Goal: Task Accomplishment & Management: Use online tool/utility

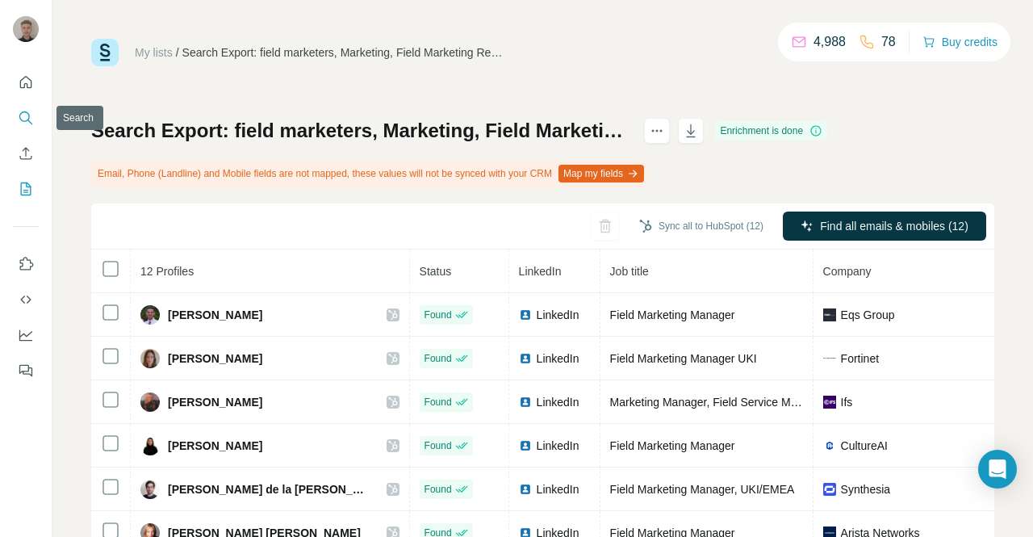
click at [29, 122] on icon "Search" at bounding box center [26, 118] width 16 height 16
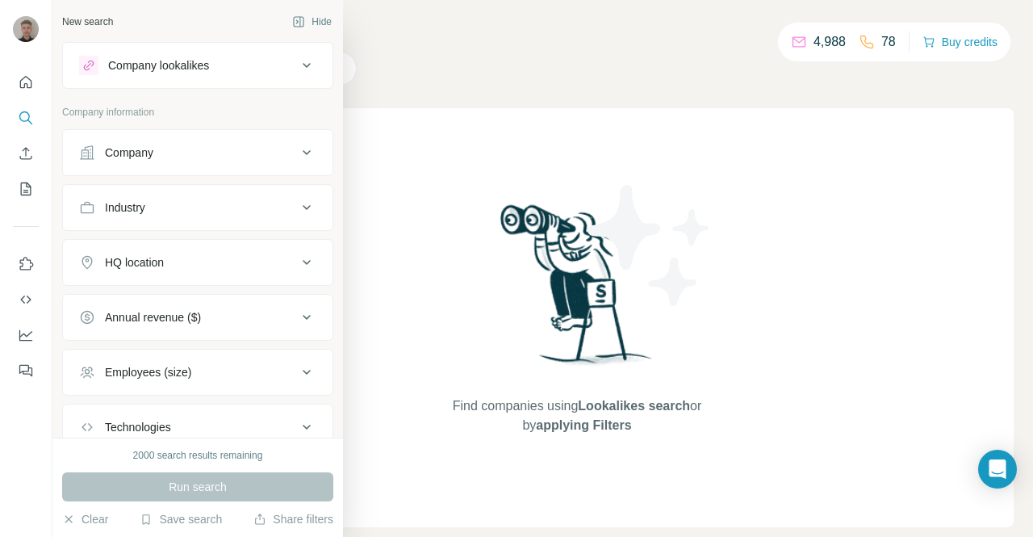
click at [222, 63] on div "Company lookalikes" at bounding box center [188, 65] width 218 height 19
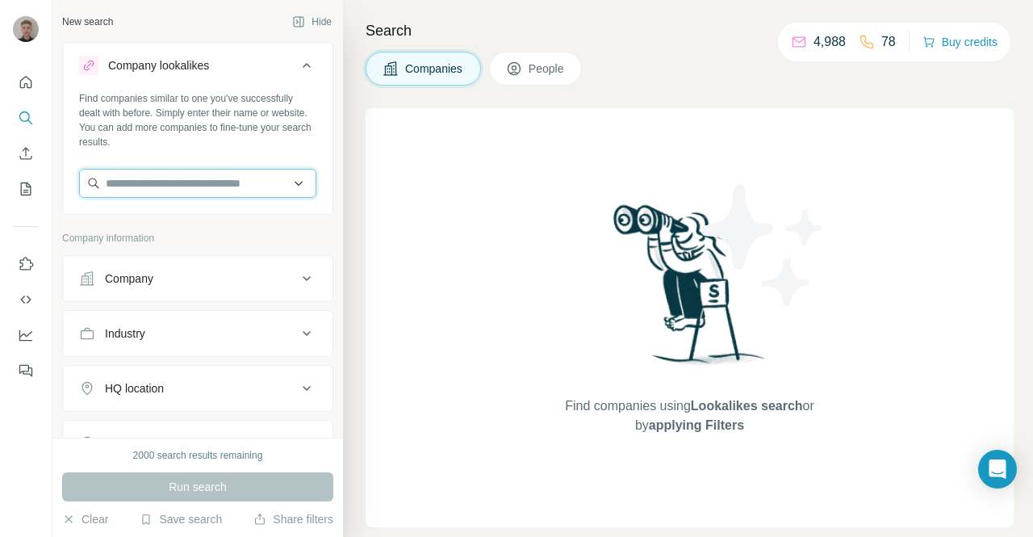
click at [186, 182] on input "text" at bounding box center [197, 183] width 237 height 29
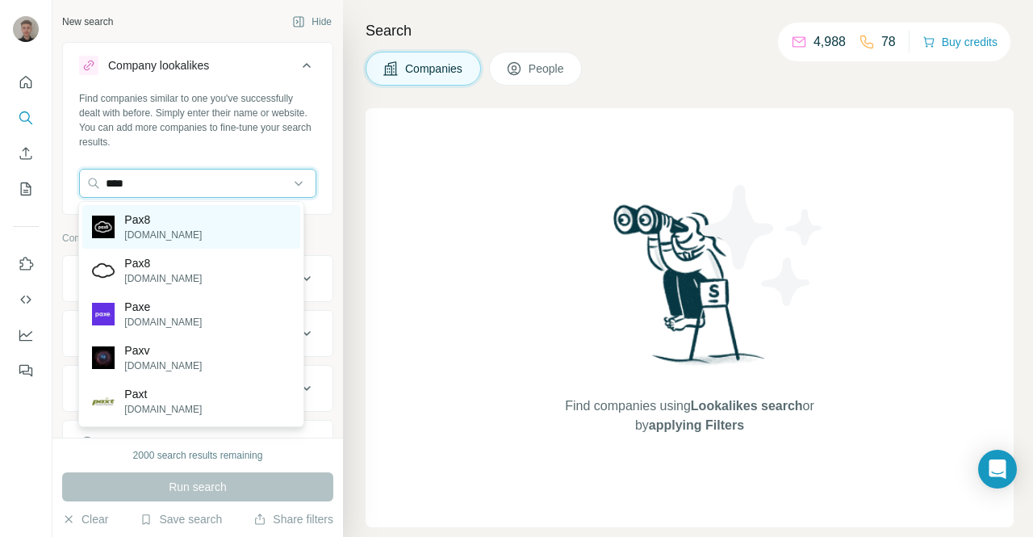
type input "****"
click at [176, 222] on div "Pax8 [DOMAIN_NAME]" at bounding box center [190, 227] width 217 height 44
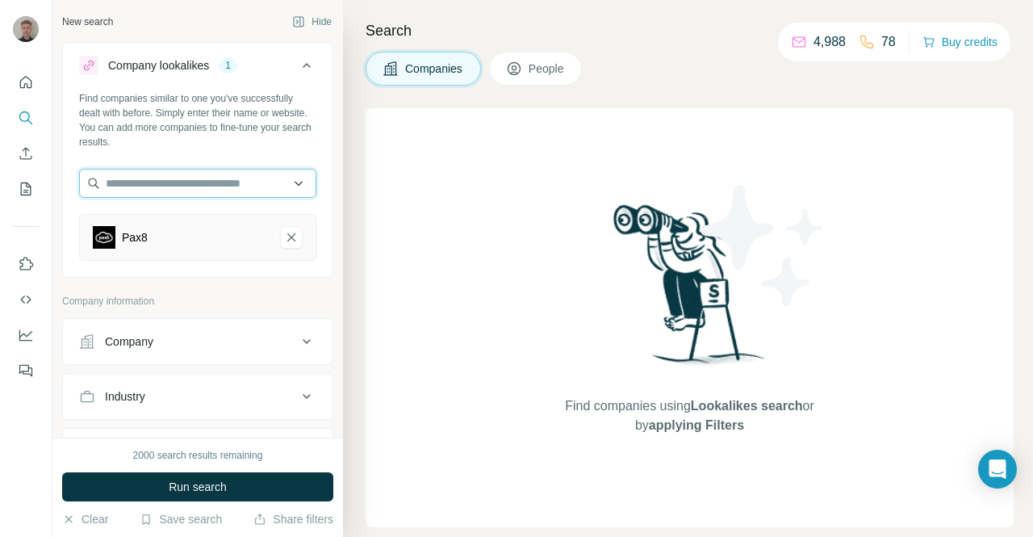
click at [179, 186] on input "text" at bounding box center [197, 183] width 237 height 29
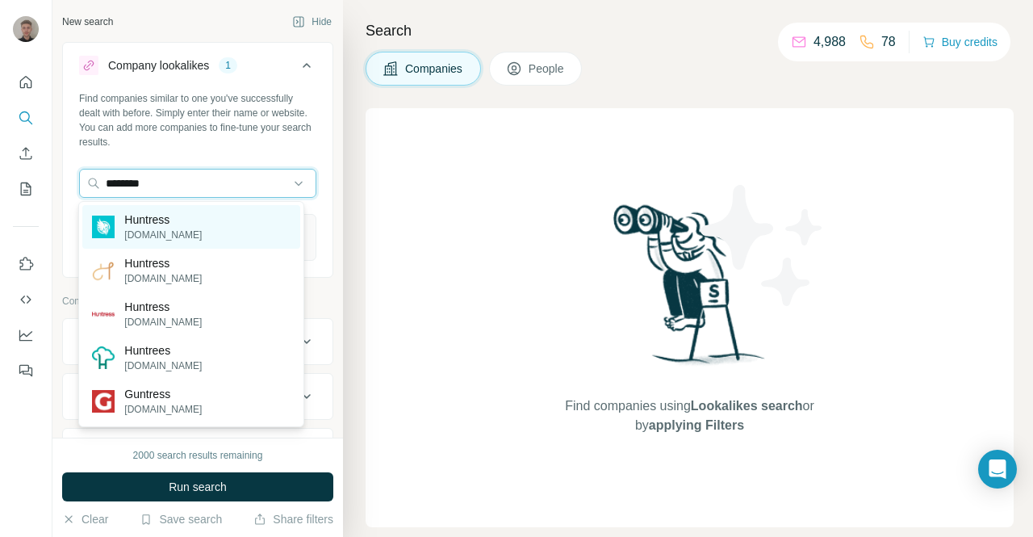
type input "********"
click at [186, 222] on div "Huntress [DOMAIN_NAME]" at bounding box center [190, 227] width 217 height 44
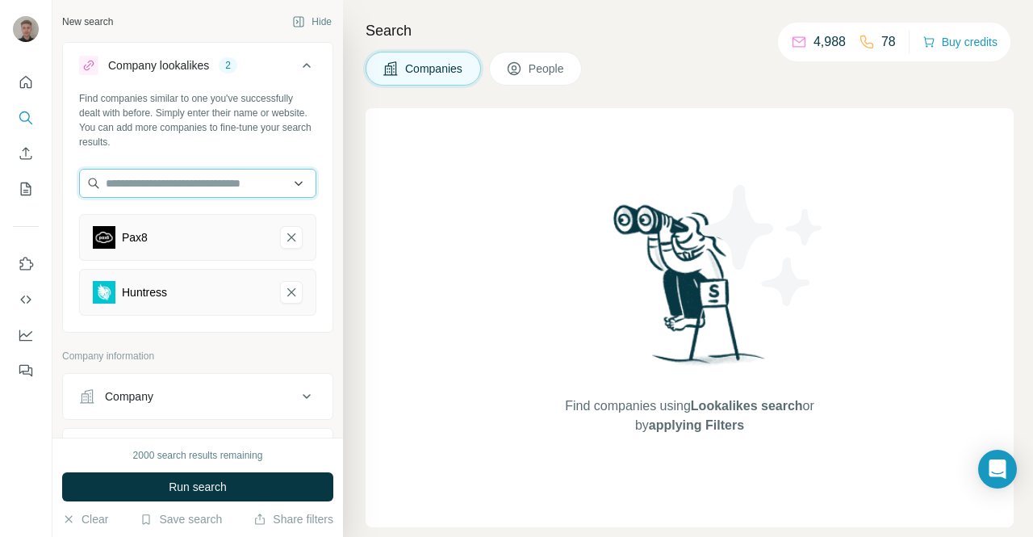
click at [168, 180] on input "text" at bounding box center [197, 183] width 237 height 29
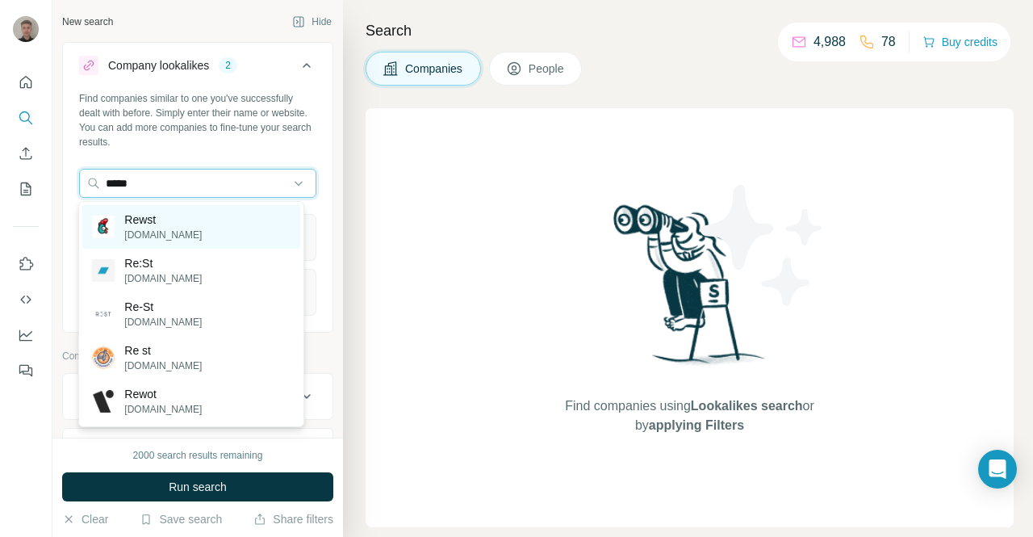
type input "*****"
click at [179, 221] on div "Rewst [DOMAIN_NAME]" at bounding box center [190, 227] width 217 height 44
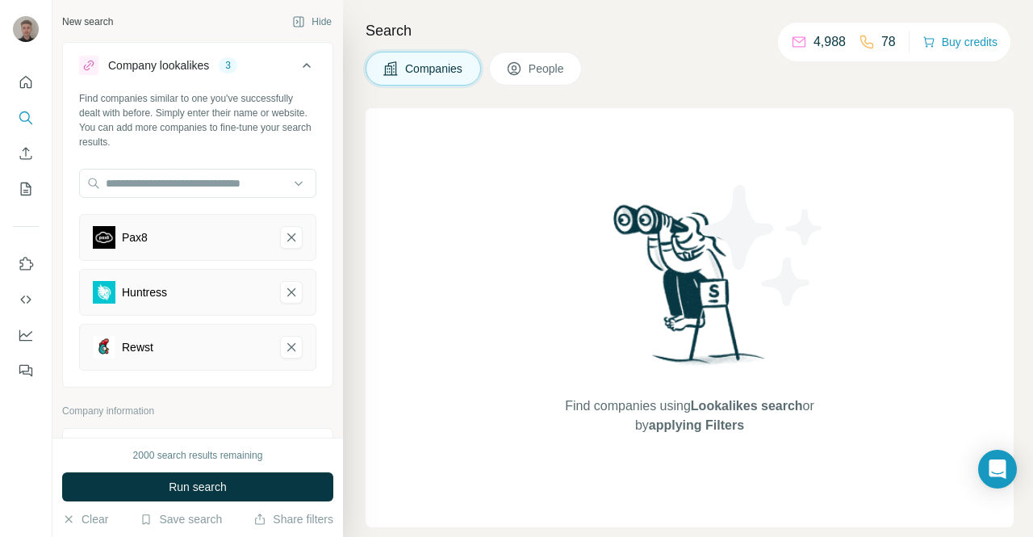
click at [297, 61] on icon at bounding box center [306, 65] width 19 height 19
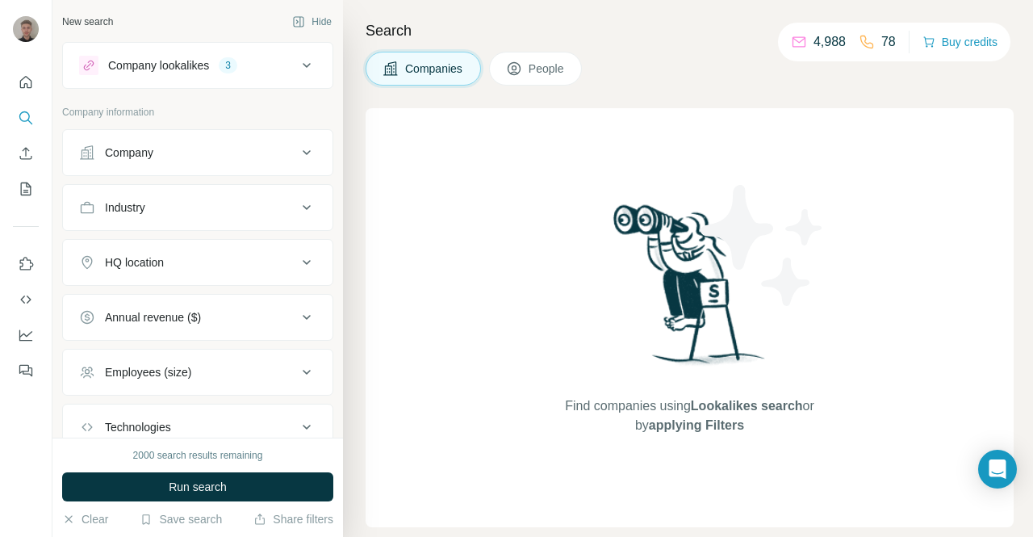
click at [297, 151] on icon at bounding box center [306, 152] width 19 height 19
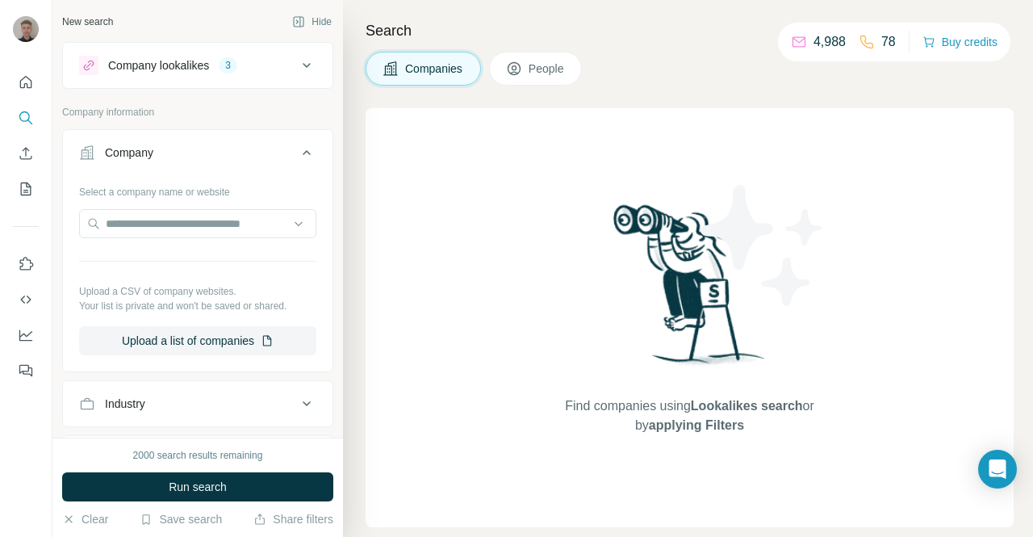
click at [297, 151] on icon at bounding box center [306, 152] width 19 height 19
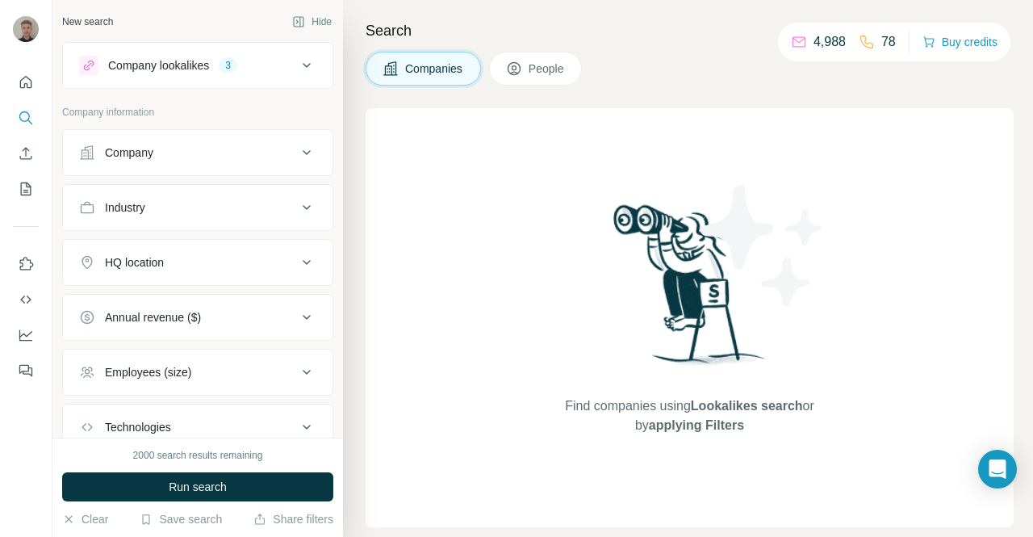
click at [297, 206] on icon at bounding box center [306, 207] width 19 height 19
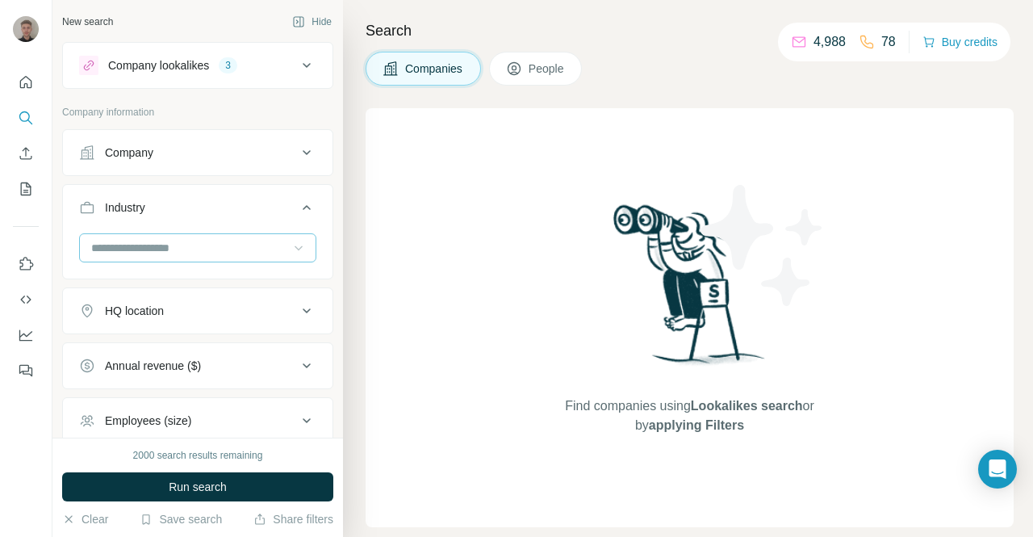
click at [290, 249] on icon at bounding box center [298, 248] width 16 height 16
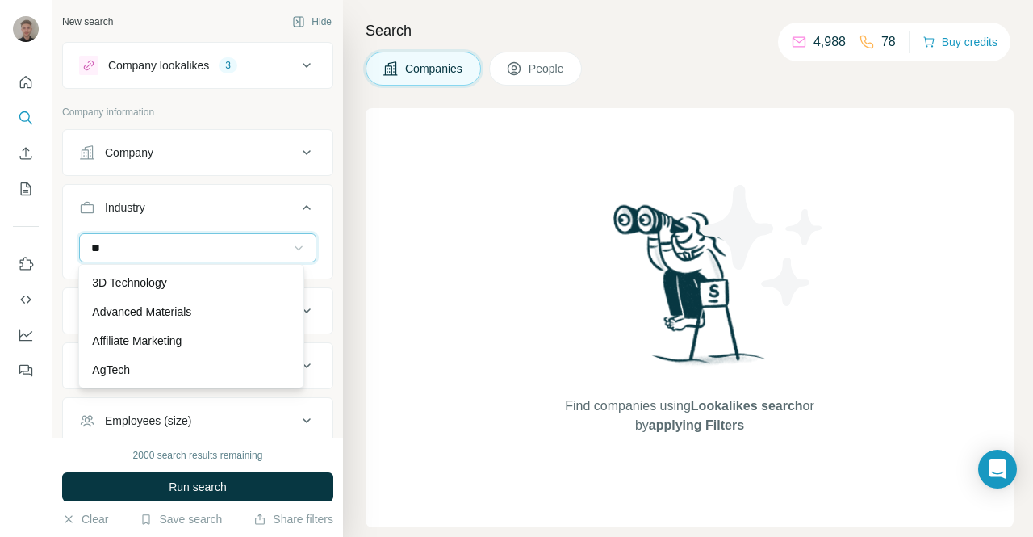
type input "*"
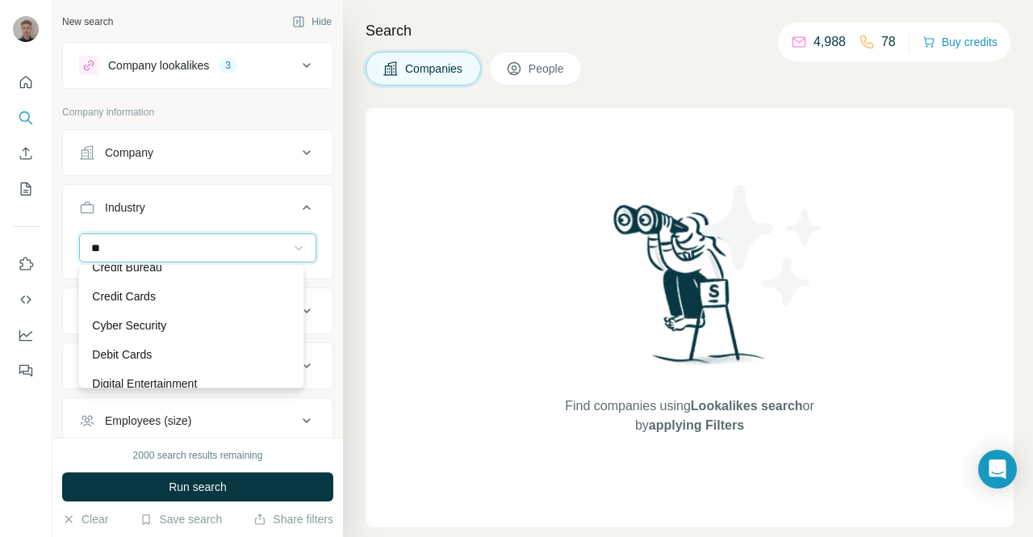
scroll to position [226, 0]
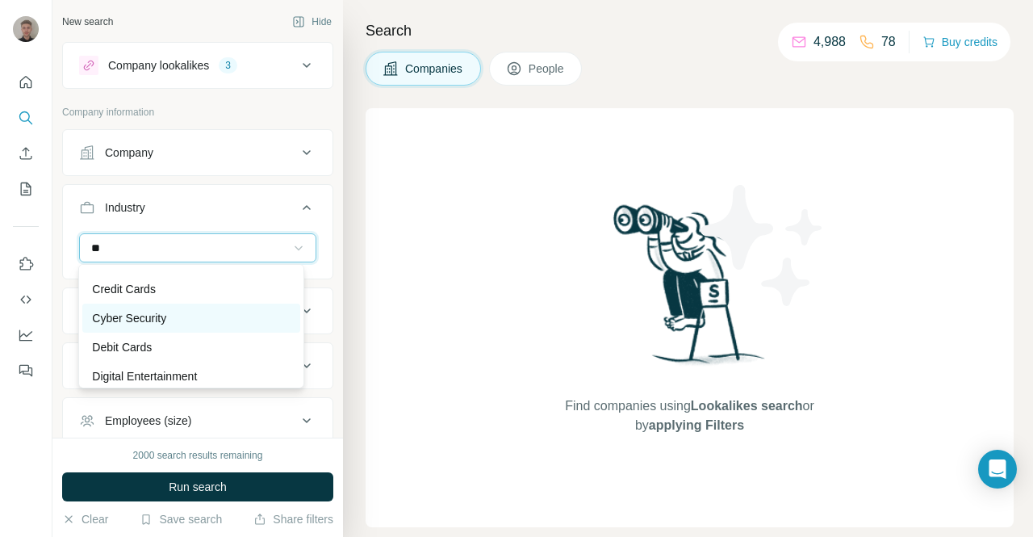
type input "**"
click at [157, 319] on p "Cyber Security" at bounding box center [129, 318] width 74 height 16
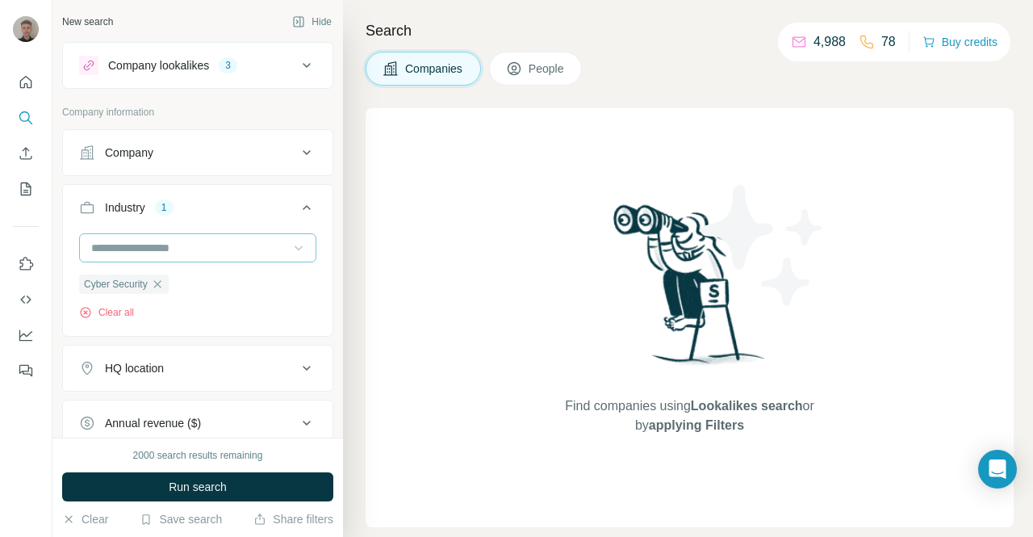
click at [242, 246] on input at bounding box center [189, 248] width 199 height 18
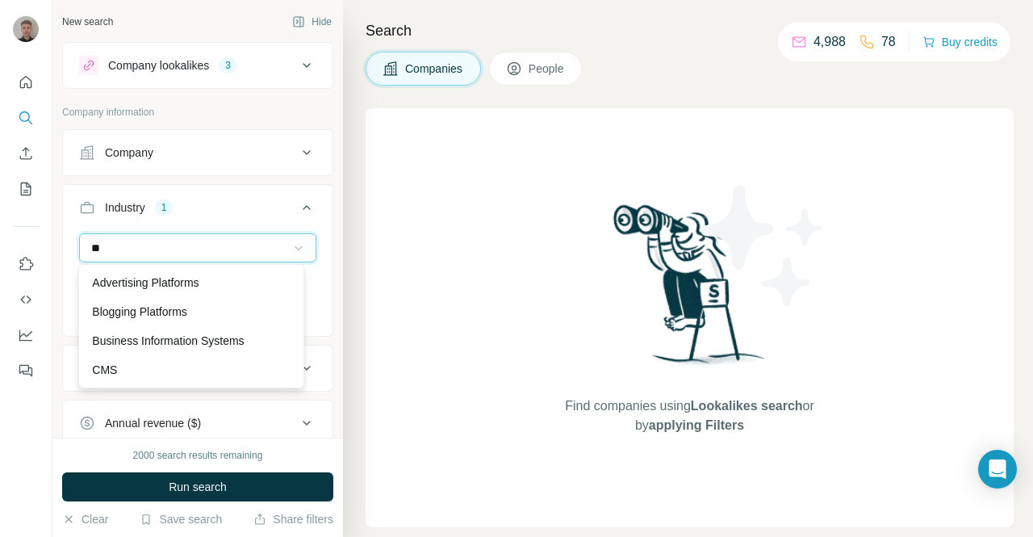
type input "*"
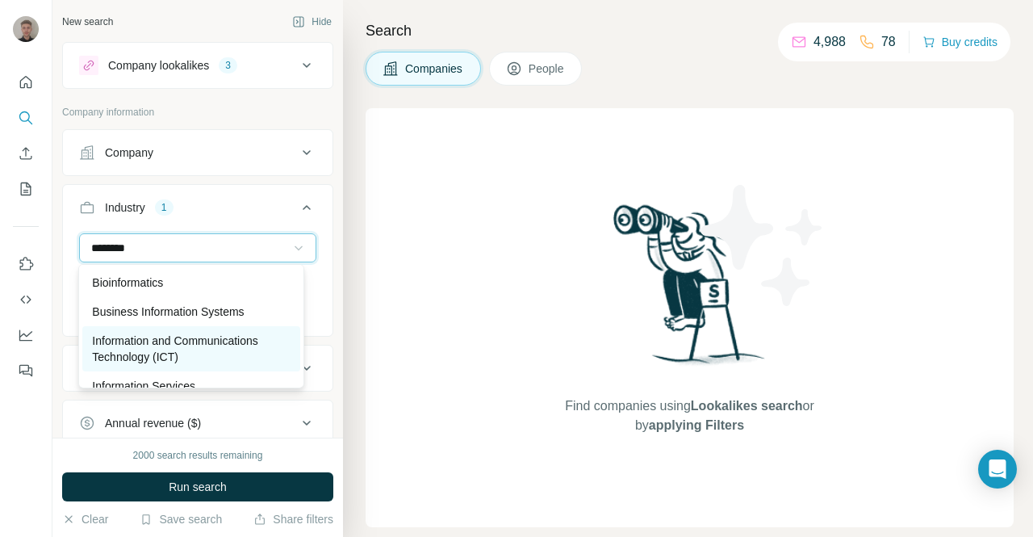
type input "********"
click at [234, 344] on p "Information and Communications Technology (ICT)" at bounding box center [191, 348] width 198 height 32
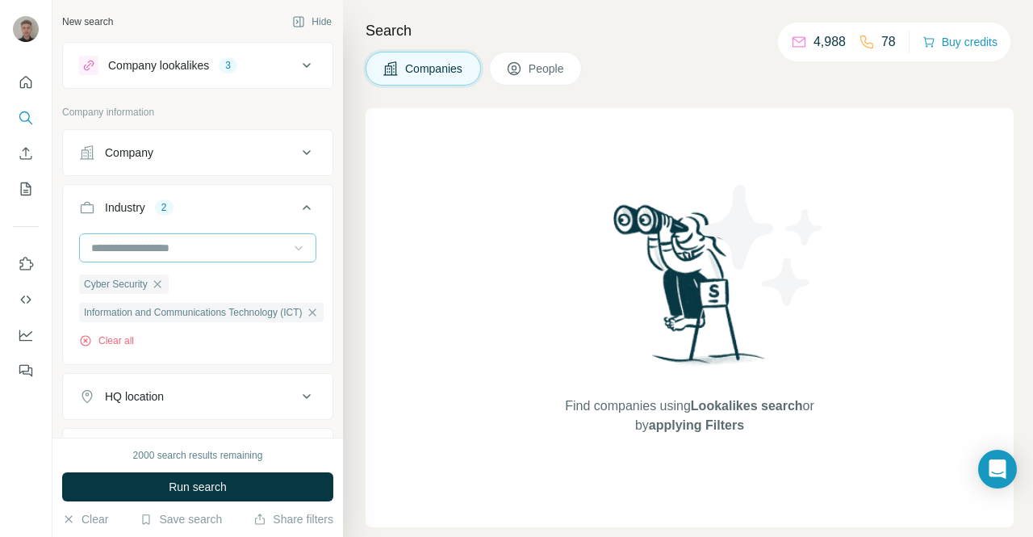
click at [181, 249] on input at bounding box center [189, 248] width 199 height 18
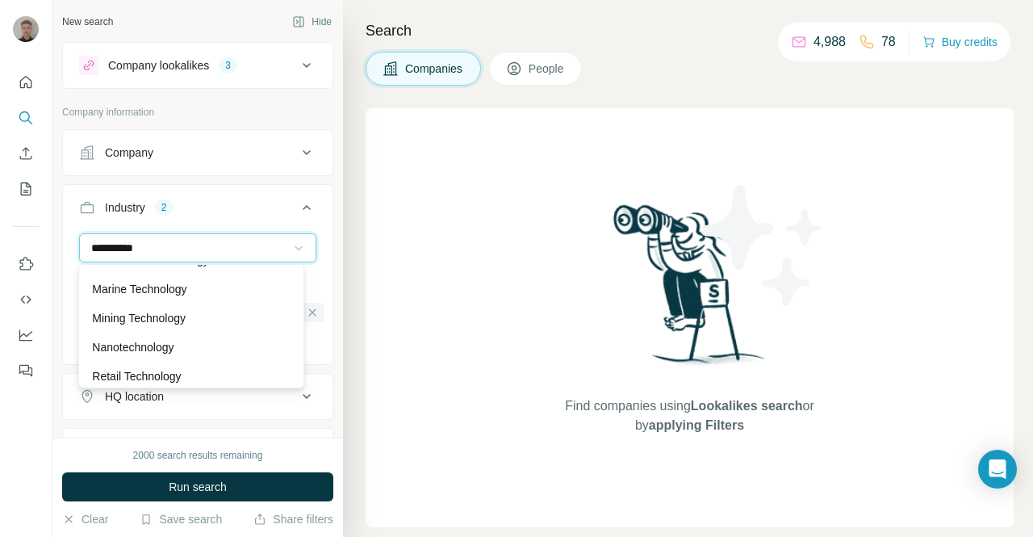
scroll to position [132, 0]
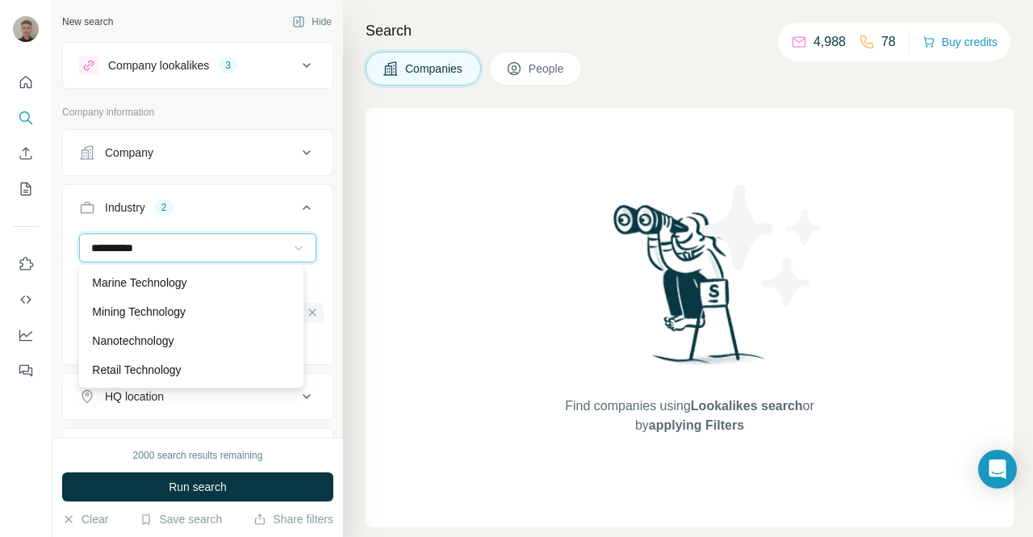
type input "**********"
click at [295, 247] on div "**********" at bounding box center [197, 247] width 237 height 29
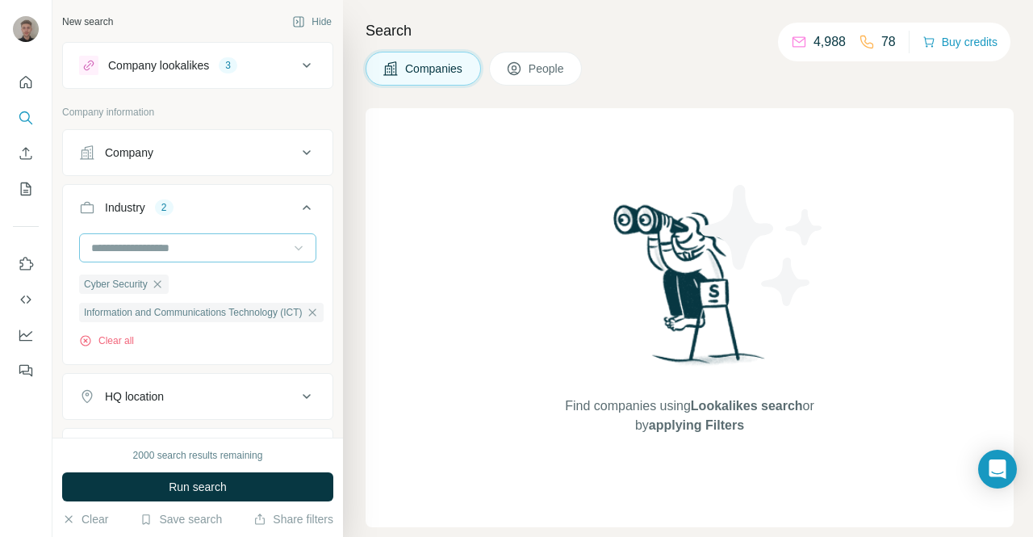
click at [295, 247] on div at bounding box center [197, 247] width 237 height 29
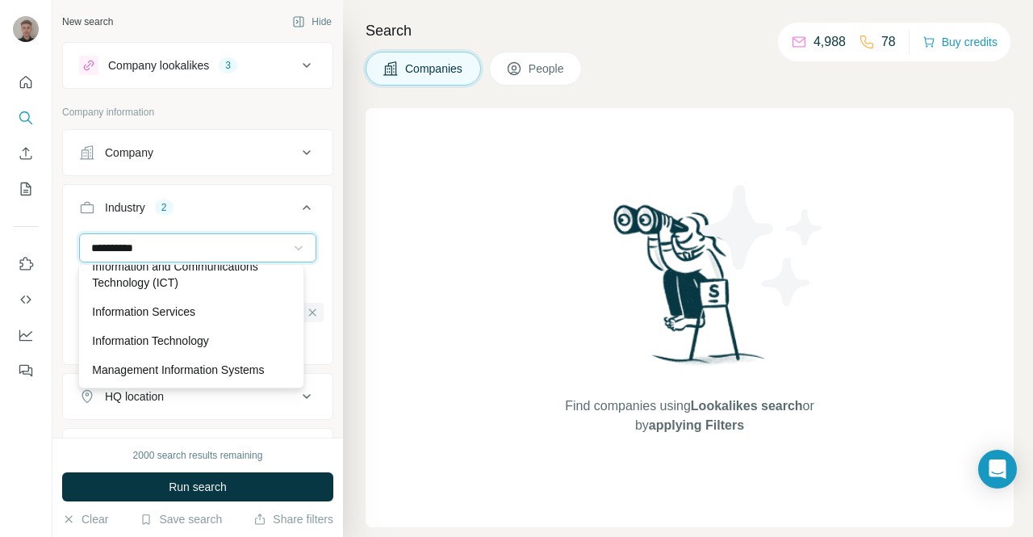
scroll to position [45, 0]
type input "**********"
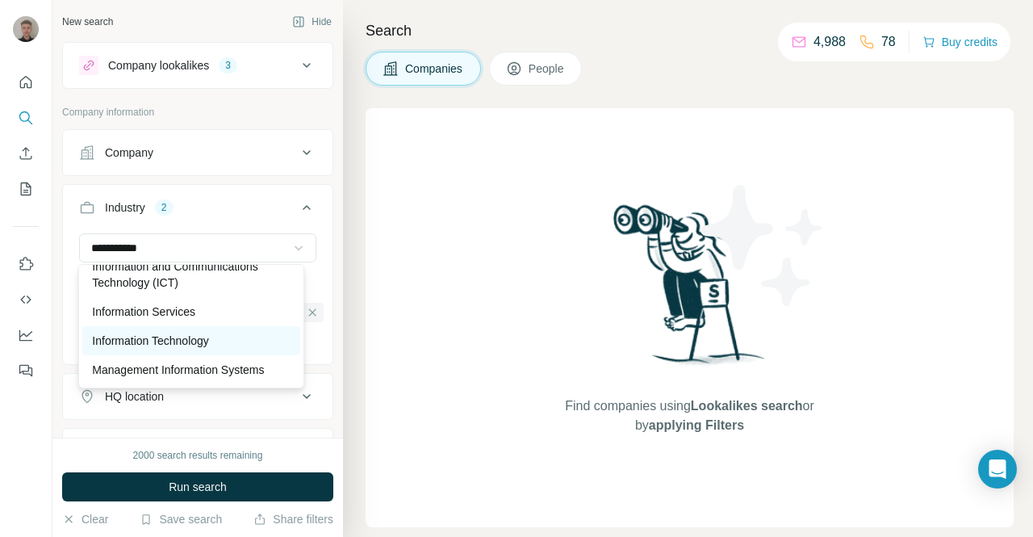
click at [209, 337] on p "Information Technology" at bounding box center [150, 340] width 117 height 16
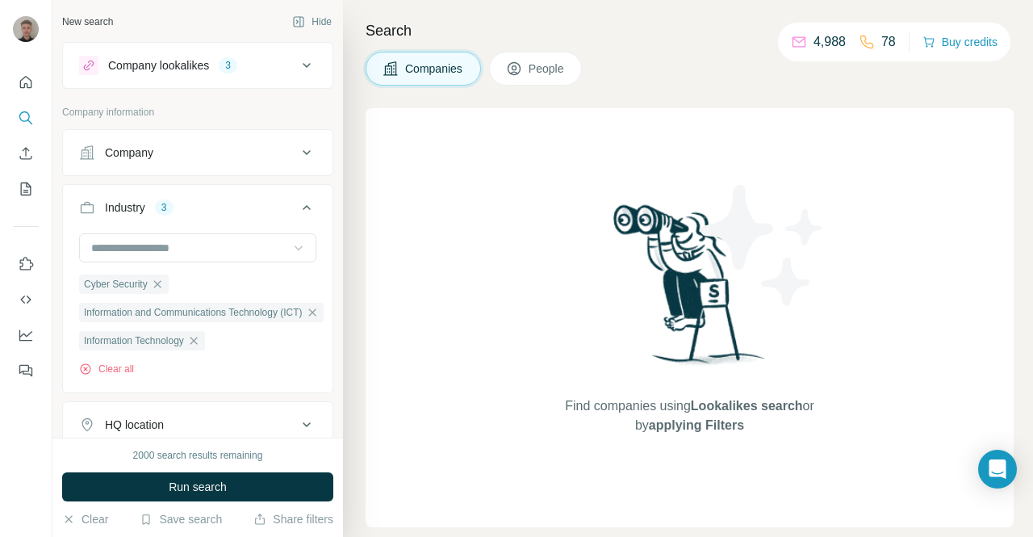
click at [299, 204] on icon at bounding box center [306, 207] width 19 height 19
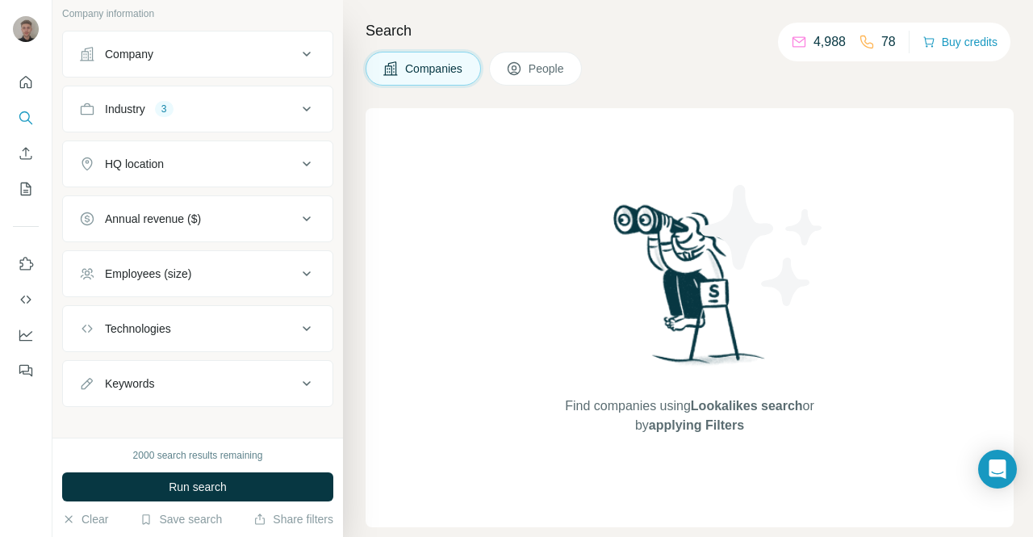
scroll to position [108, 0]
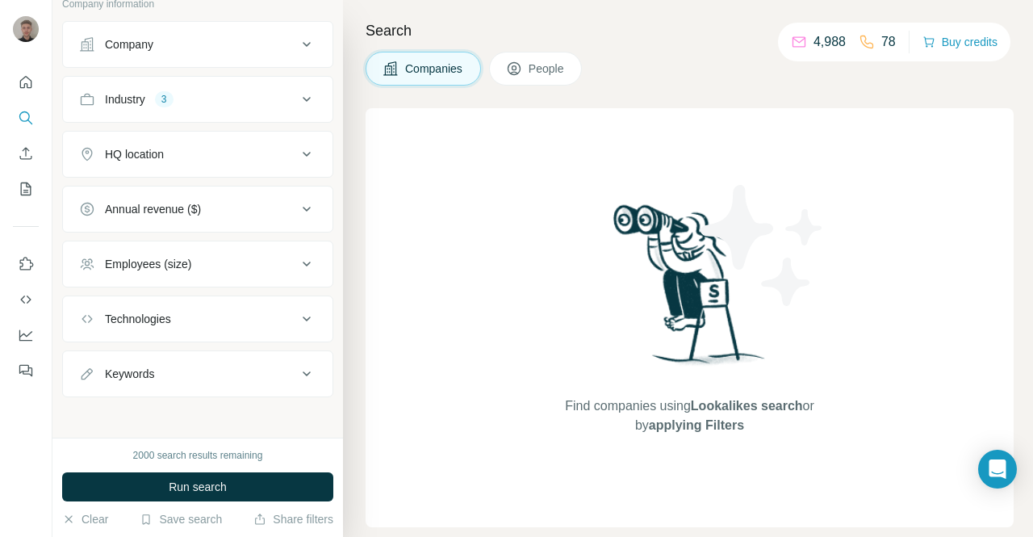
click at [303, 261] on icon at bounding box center [307, 263] width 8 height 5
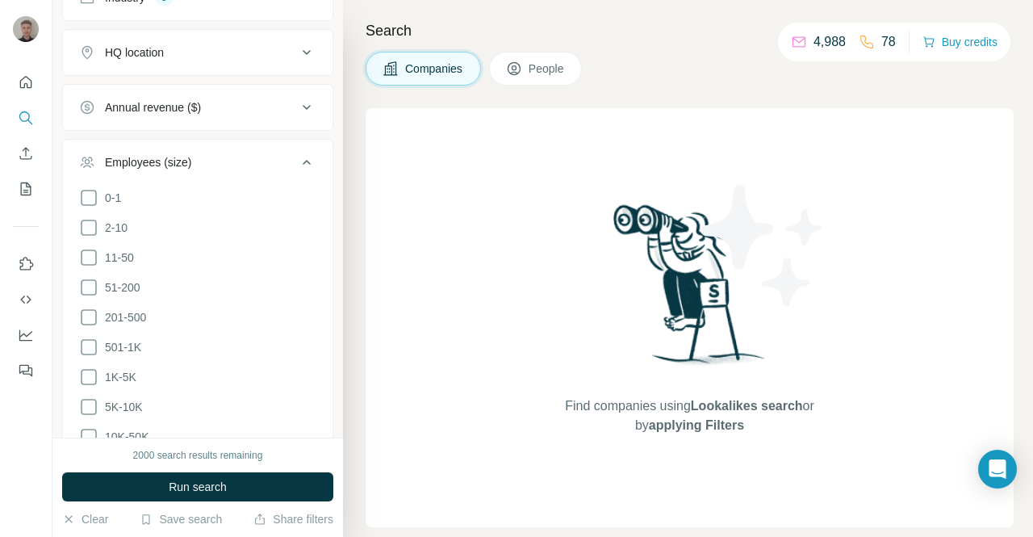
scroll to position [224, 0]
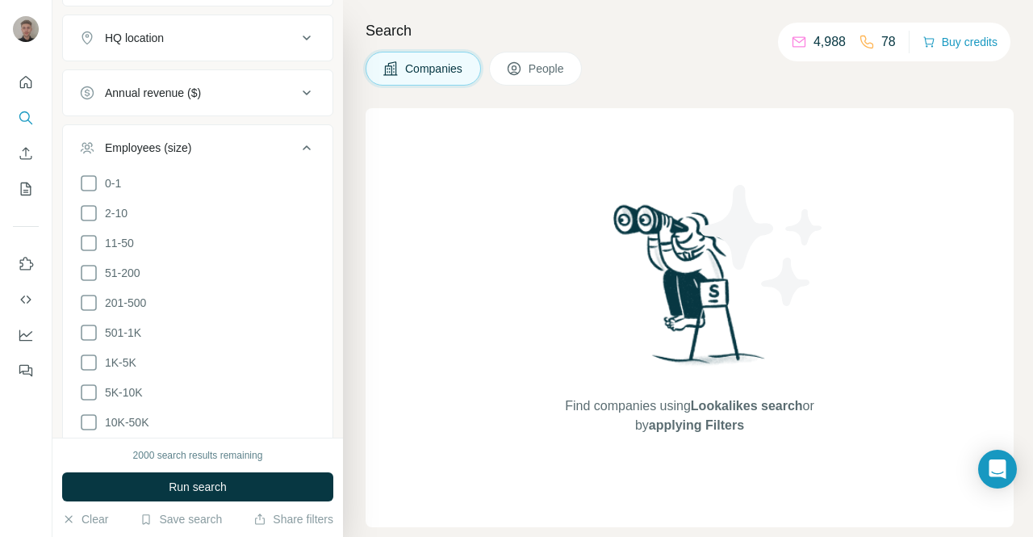
click at [297, 142] on icon at bounding box center [306, 147] width 19 height 19
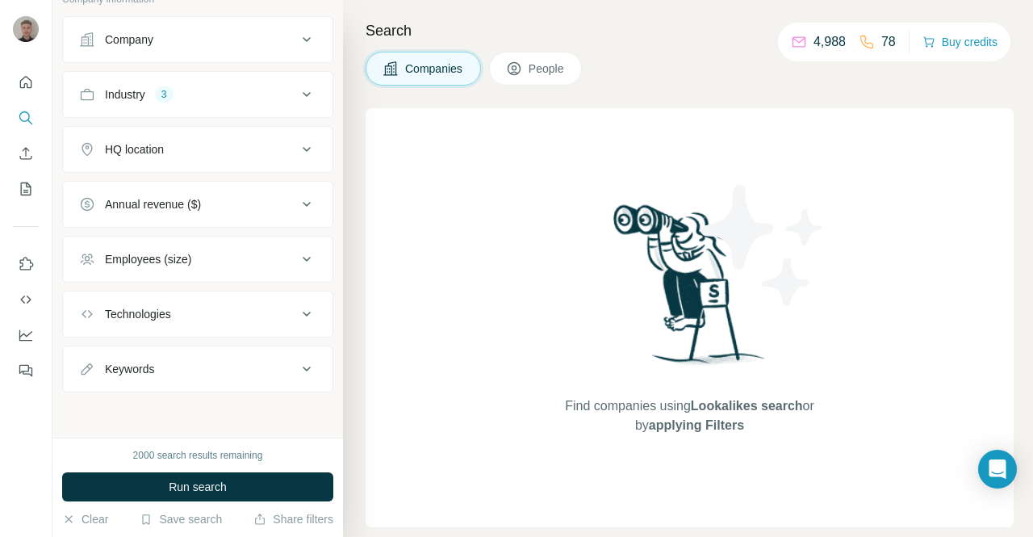
scroll to position [108, 0]
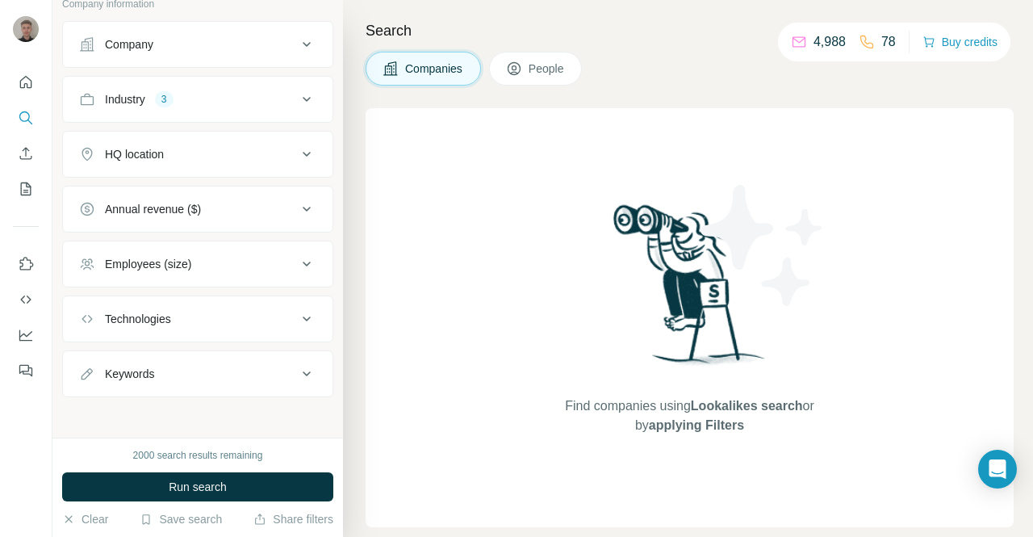
click at [297, 311] on icon at bounding box center [306, 318] width 19 height 19
click at [297, 372] on icon at bounding box center [306, 373] width 19 height 19
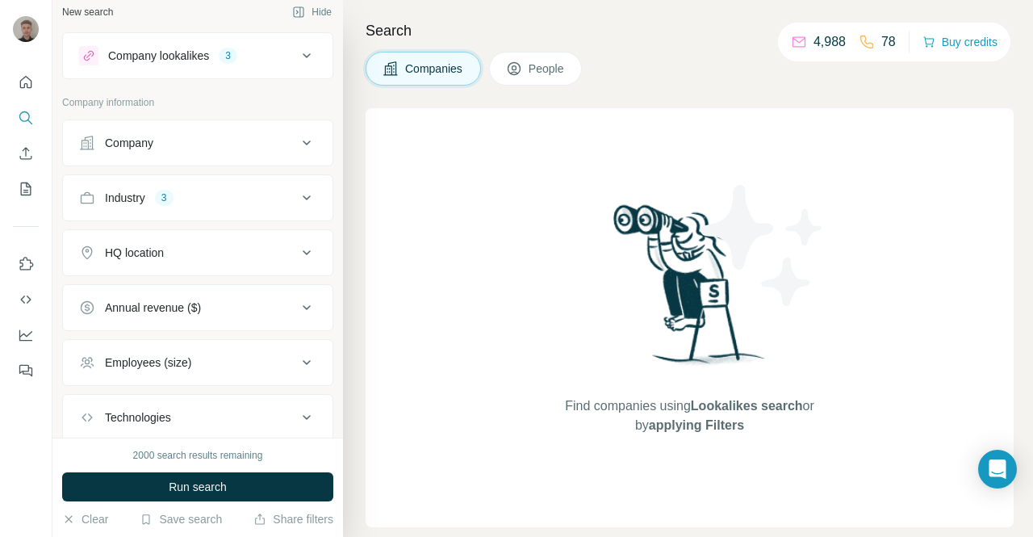
scroll to position [0, 0]
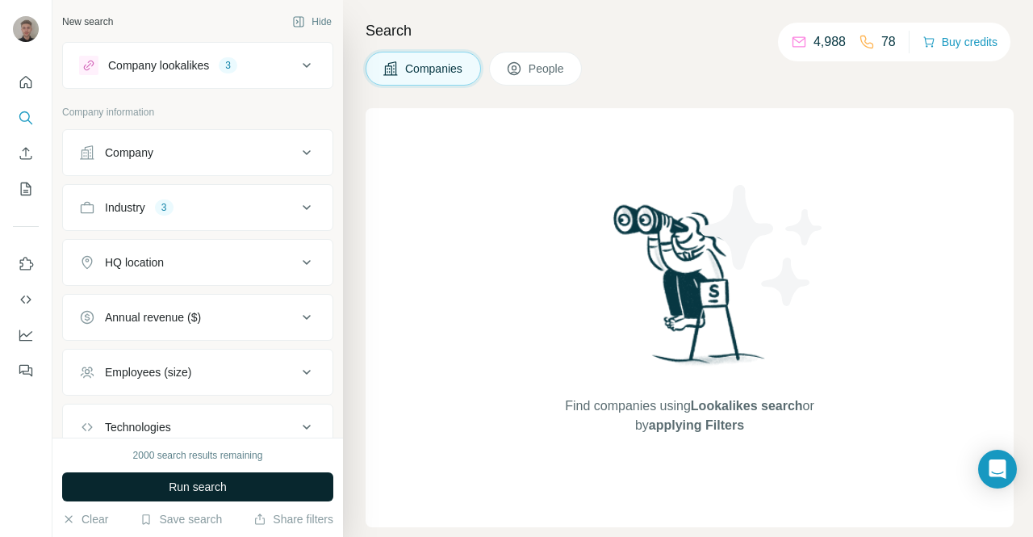
click at [232, 485] on button "Run search" at bounding box center [197, 486] width 271 height 29
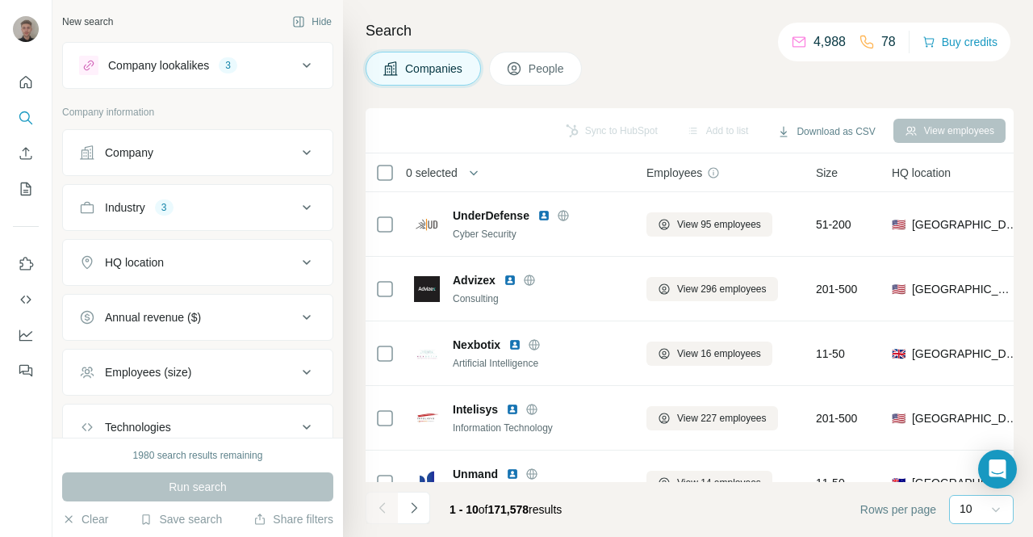
click at [996, 509] on icon at bounding box center [996, 509] width 16 height 16
click at [968, 386] on p "60" at bounding box center [969, 386] width 13 height 16
click at [823, 134] on button "Download as CSV" at bounding box center [826, 131] width 120 height 24
click at [821, 160] on div "Only current page (60)" at bounding box center [836, 164] width 151 height 29
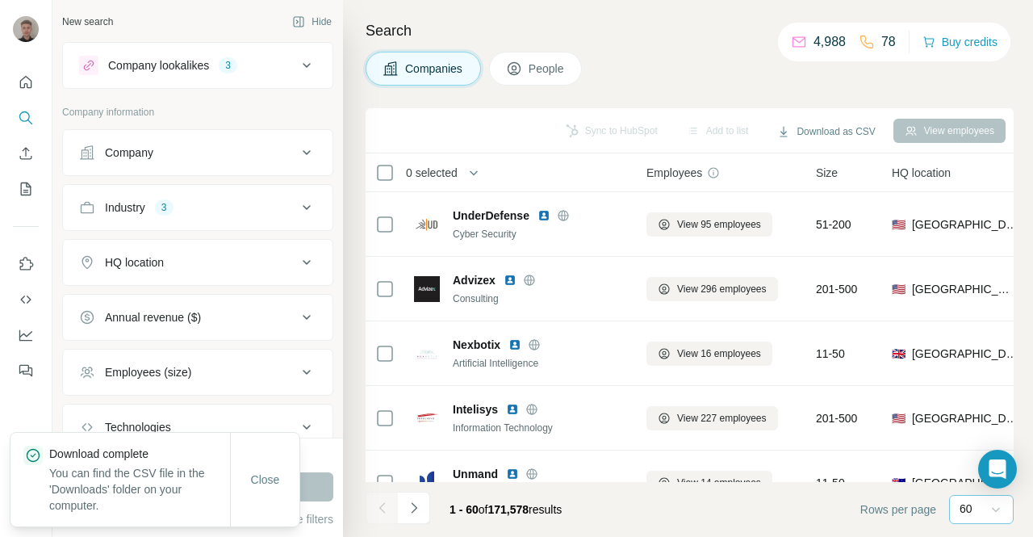
click at [668, 73] on div "Companies People" at bounding box center [689, 69] width 648 height 34
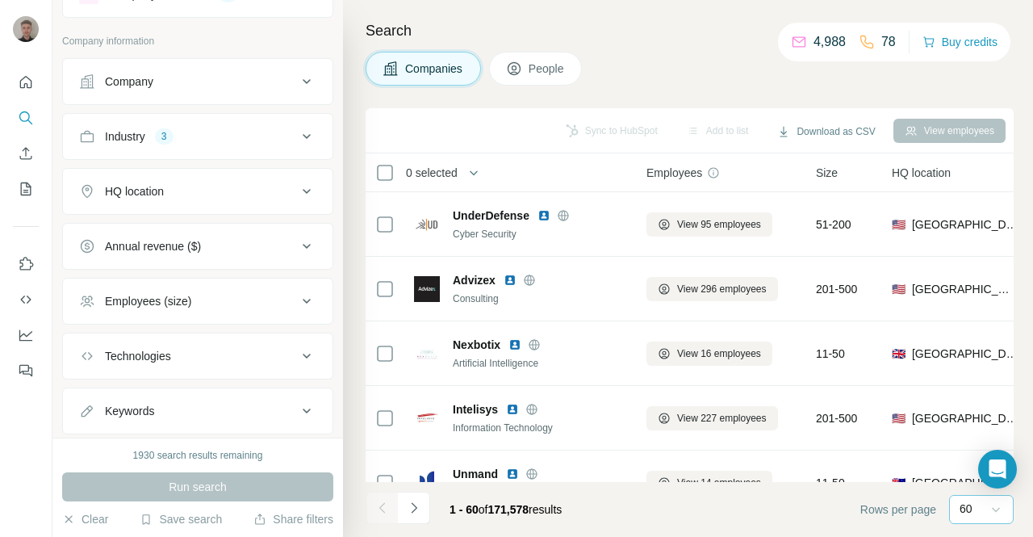
scroll to position [108, 0]
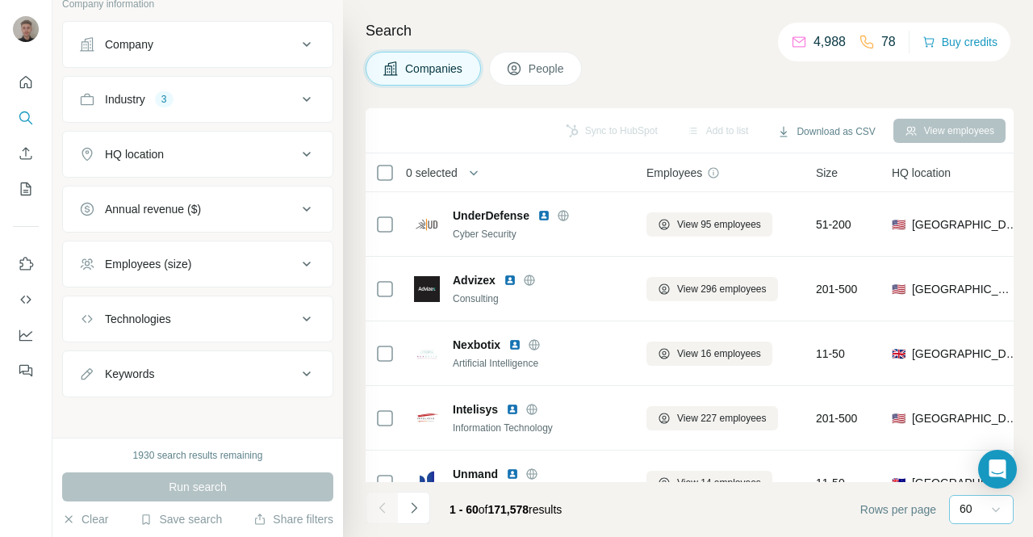
click at [534, 78] on button "People" at bounding box center [536, 69] width 94 height 34
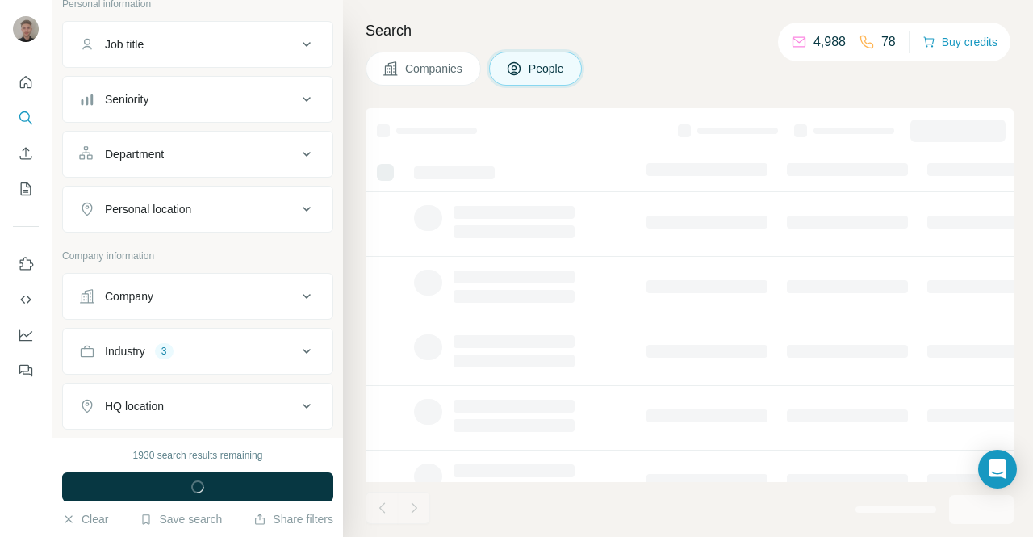
scroll to position [357, 0]
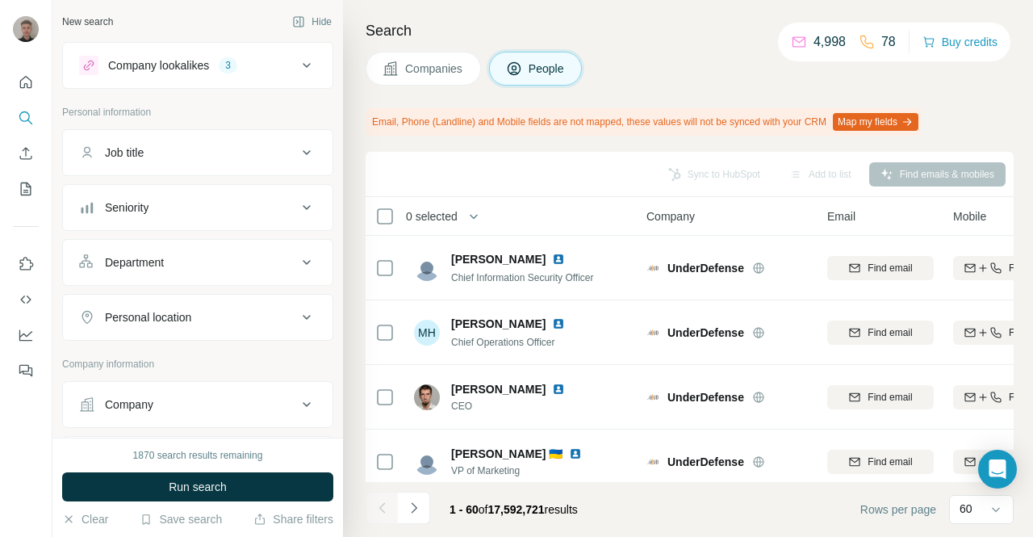
click at [297, 154] on icon at bounding box center [306, 152] width 19 height 19
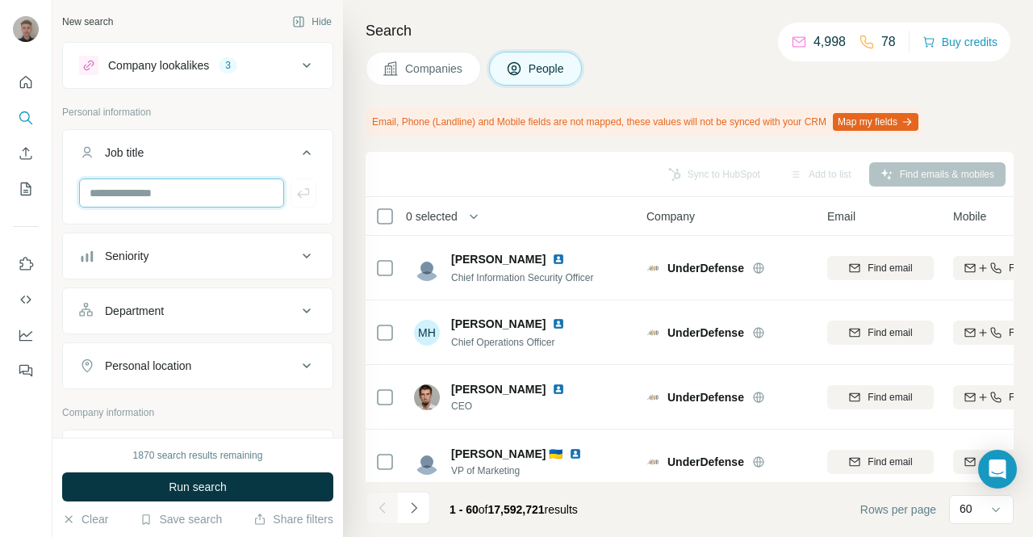
click at [213, 189] on input "text" at bounding box center [181, 192] width 205 height 29
type input "**********"
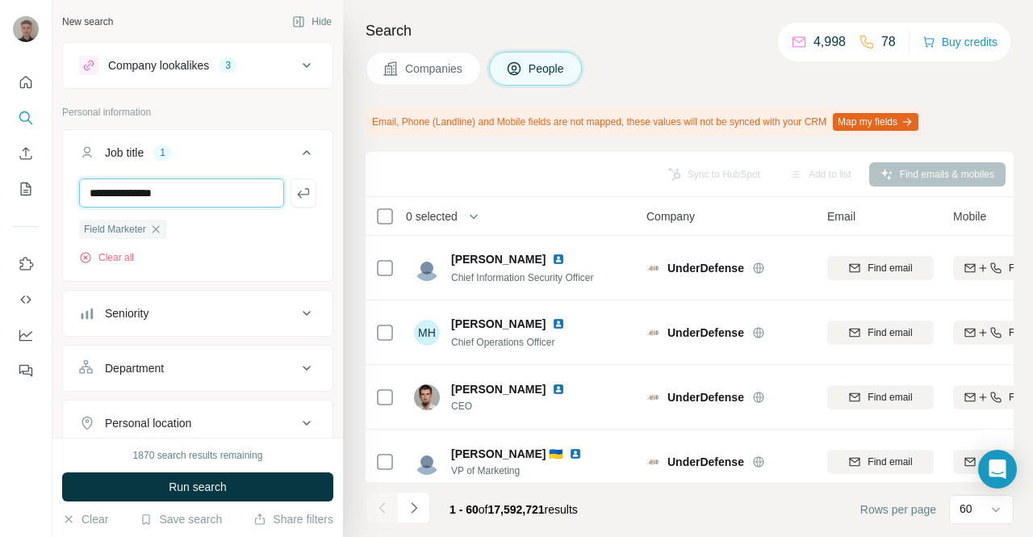
type input "**********"
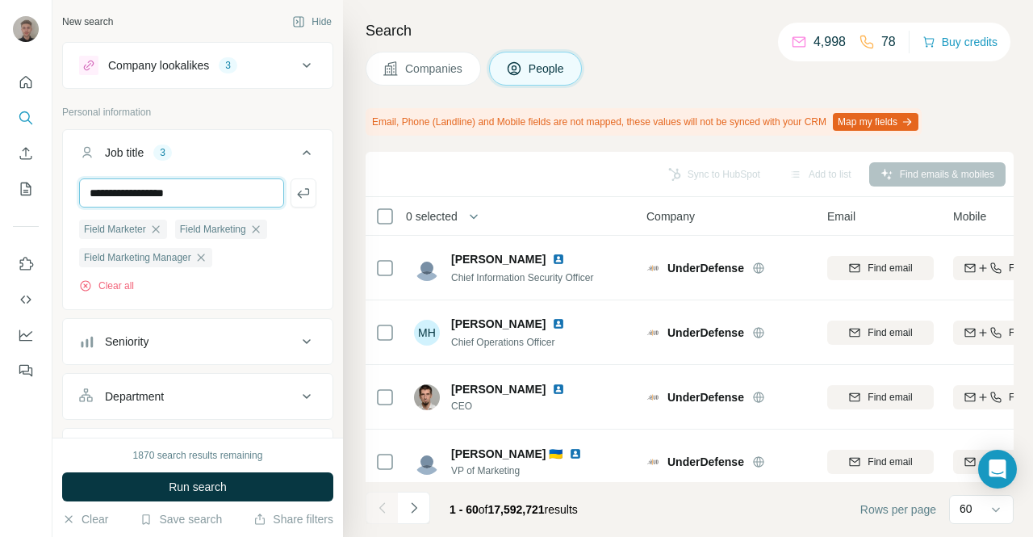
type input "**********"
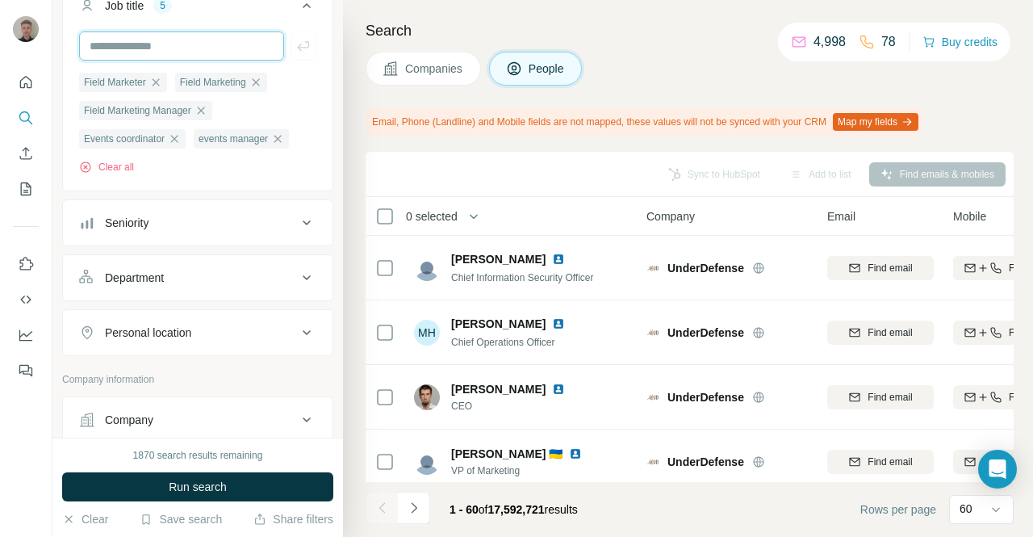
scroll to position [150, 0]
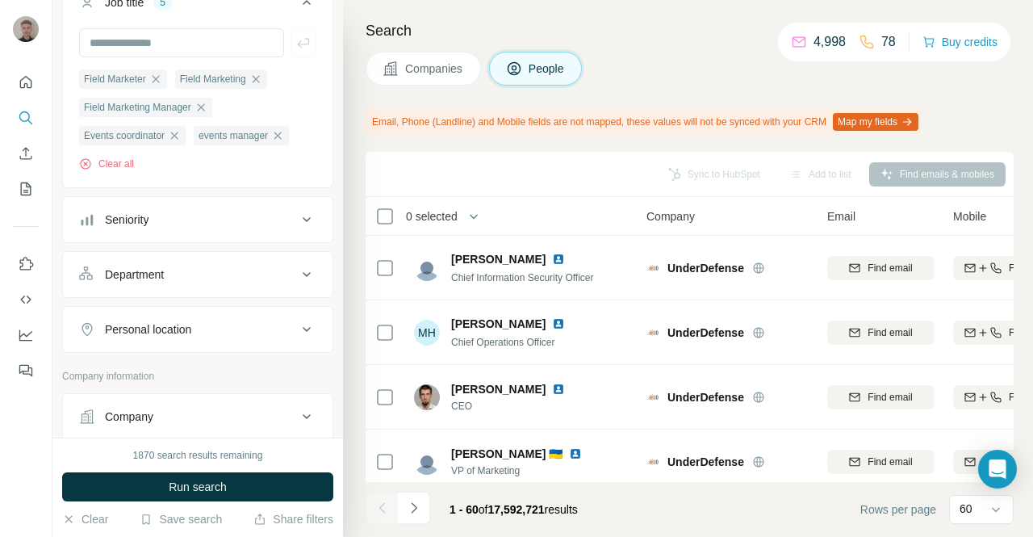
click at [284, 277] on div "Department" at bounding box center [188, 274] width 218 height 16
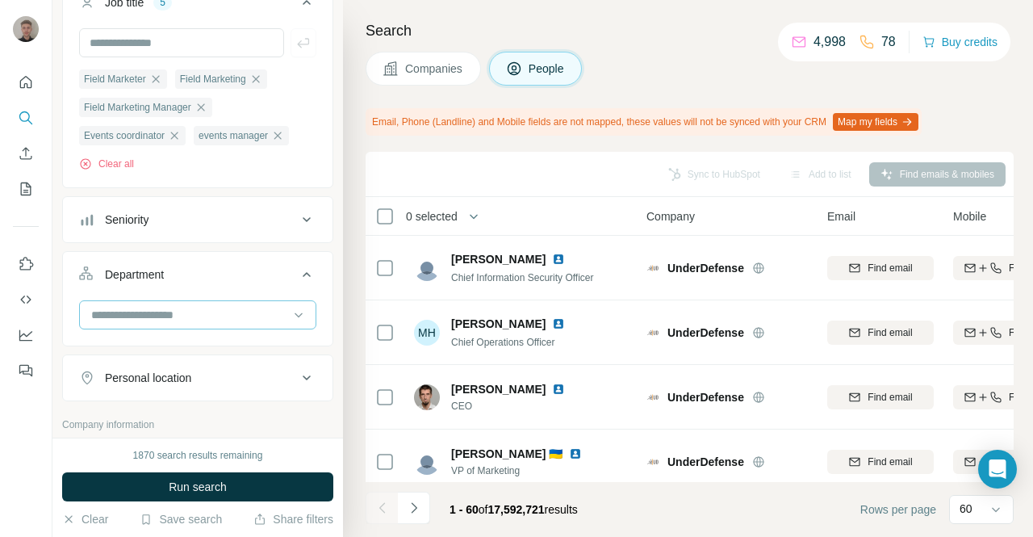
click at [212, 307] on input at bounding box center [189, 315] width 199 height 18
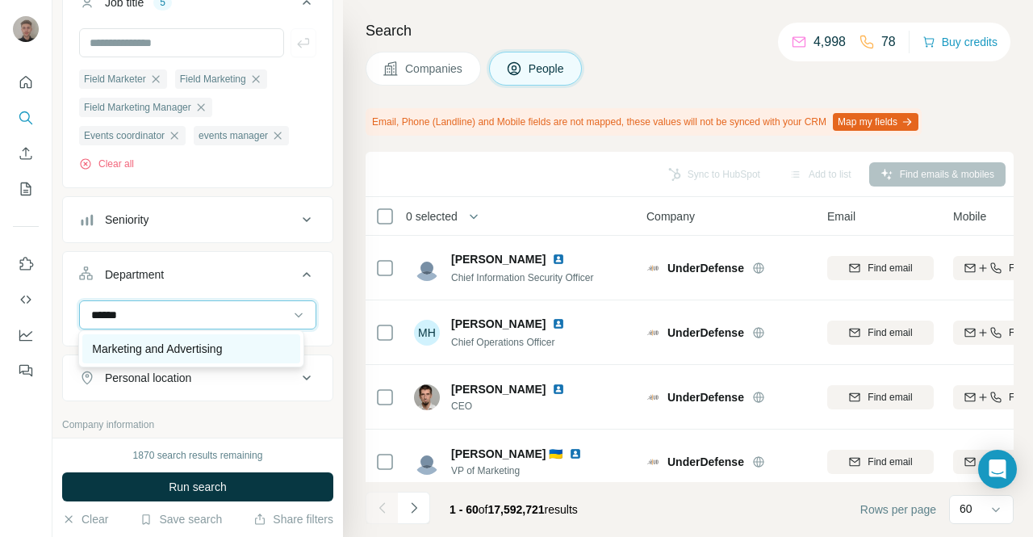
type input "******"
click at [212, 338] on div "Marketing and Advertising" at bounding box center [190, 348] width 217 height 29
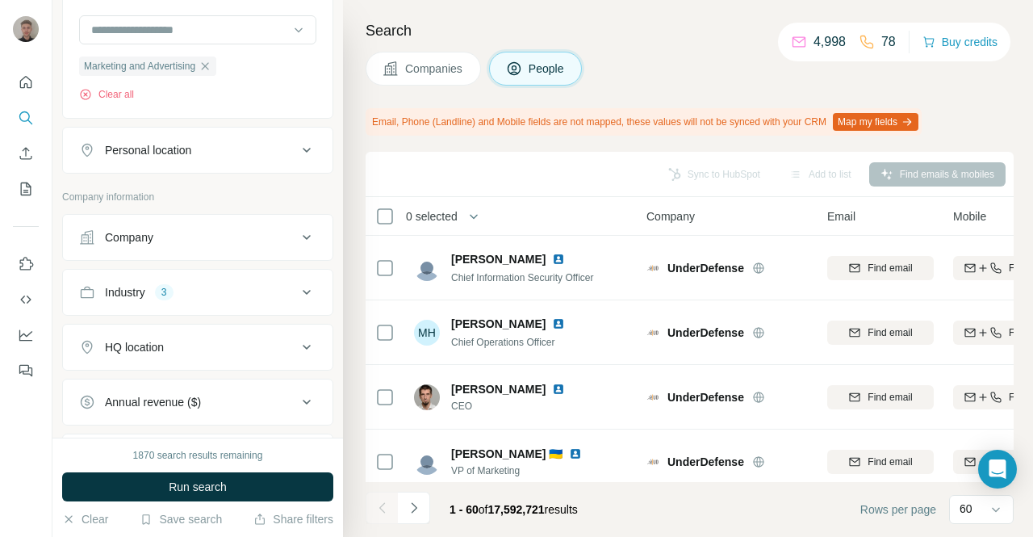
scroll to position [432, 0]
click at [244, 246] on button "Company" at bounding box center [197, 239] width 269 height 39
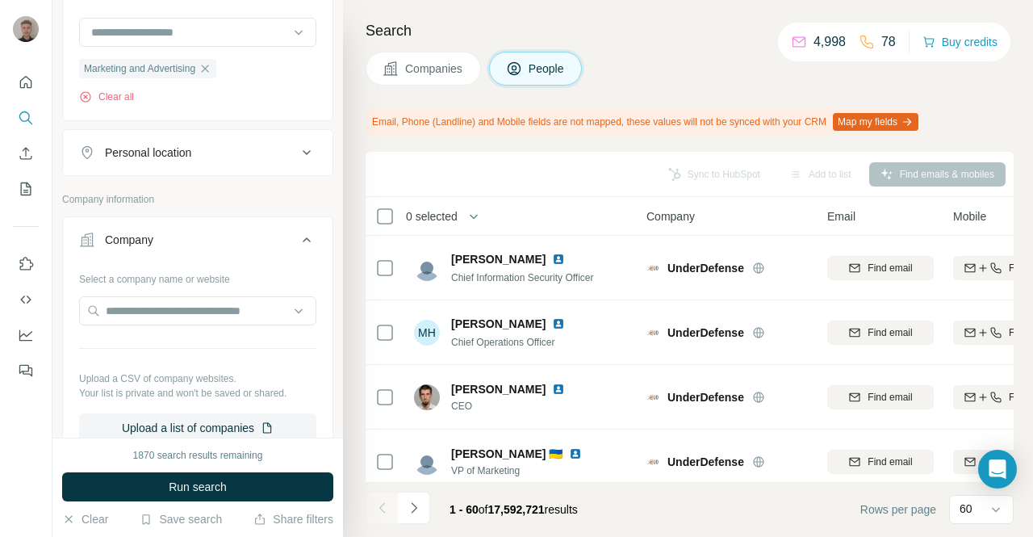
click at [244, 246] on button "Company" at bounding box center [197, 242] width 269 height 45
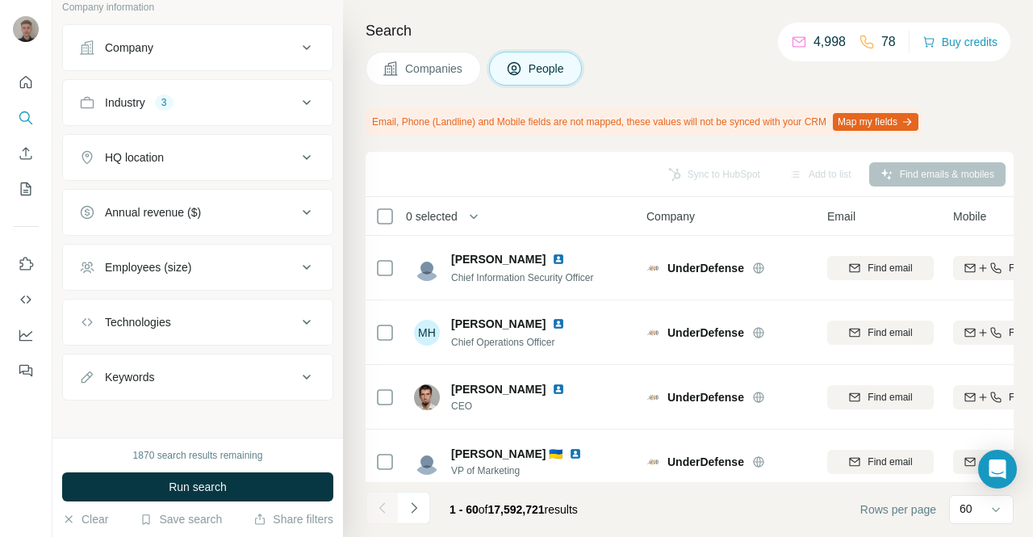
scroll to position [625, 0]
click at [273, 157] on div "HQ location" at bounding box center [188, 156] width 218 height 16
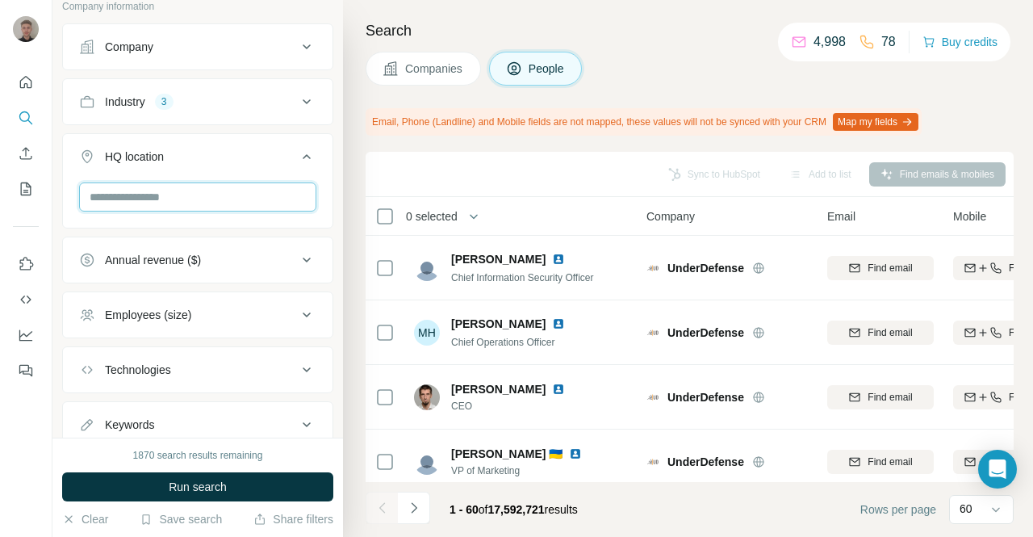
click at [239, 192] on input "text" at bounding box center [197, 196] width 237 height 29
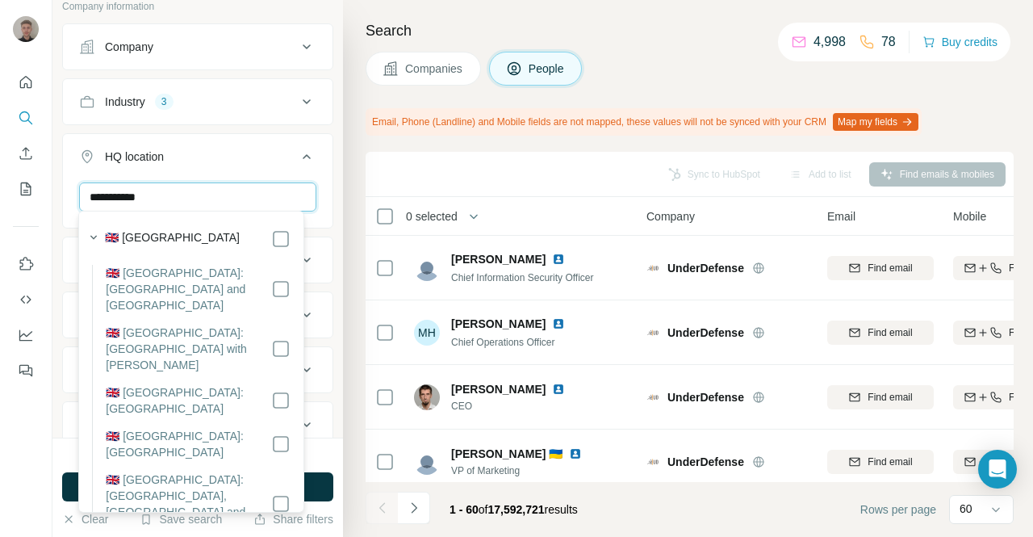
type input "**********"
click at [271, 230] on icon at bounding box center [280, 238] width 19 height 19
click at [190, 229] on label "🇬🇧 [GEOGRAPHIC_DATA]" at bounding box center [172, 238] width 135 height 19
click at [230, 236] on div "🇬🇧 [GEOGRAPHIC_DATA]" at bounding box center [197, 238] width 185 height 19
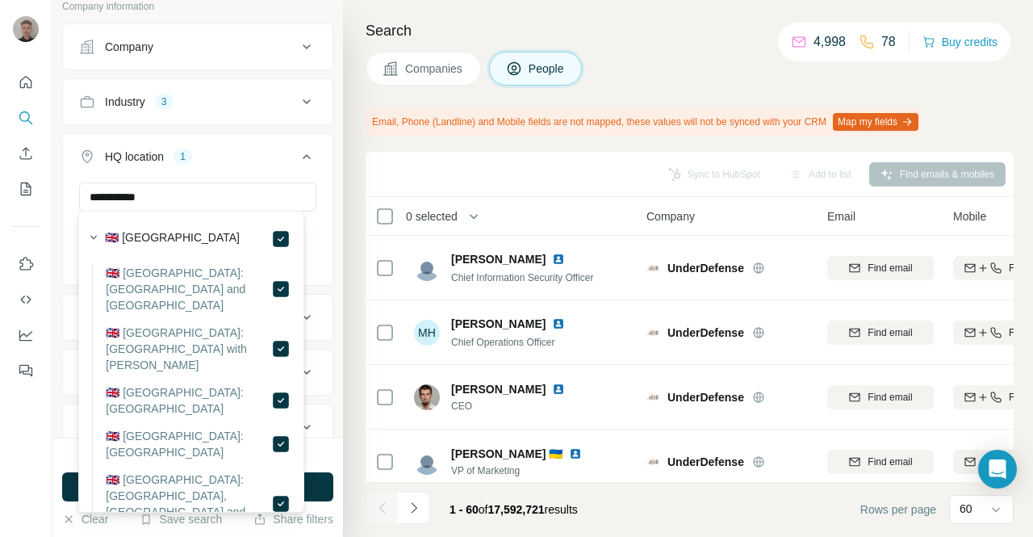
click at [303, 154] on icon at bounding box center [307, 156] width 8 height 5
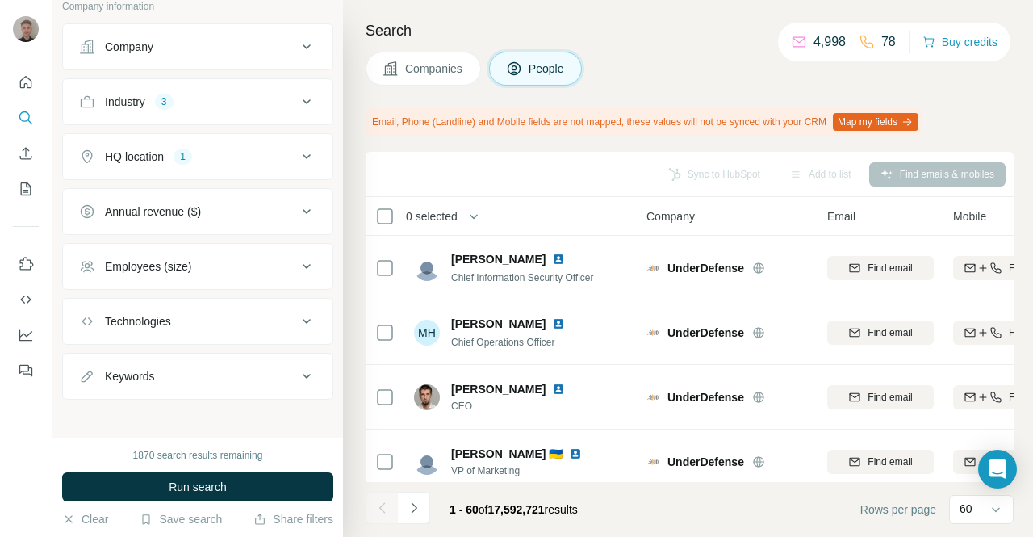
click at [298, 257] on icon at bounding box center [306, 266] width 19 height 19
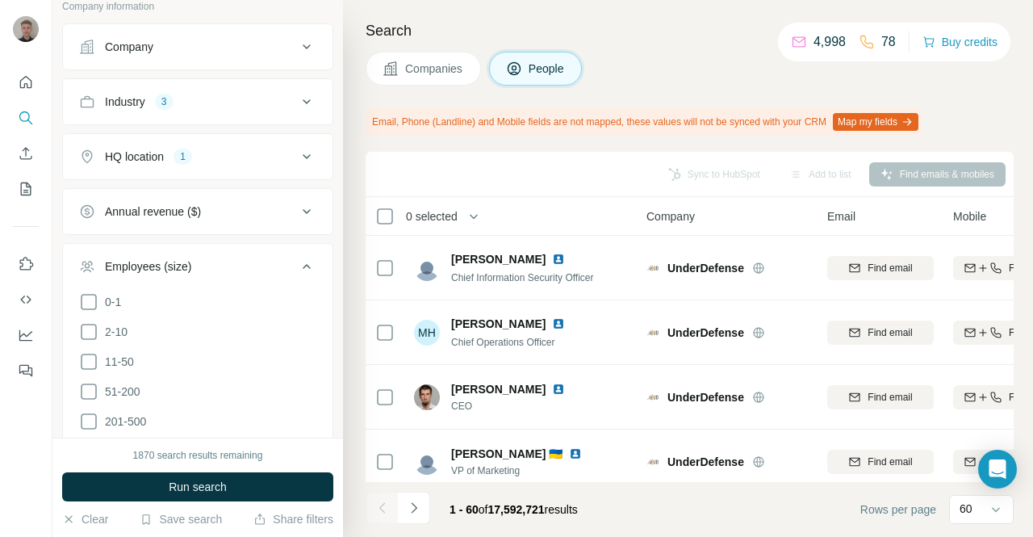
click at [298, 257] on icon at bounding box center [306, 266] width 19 height 19
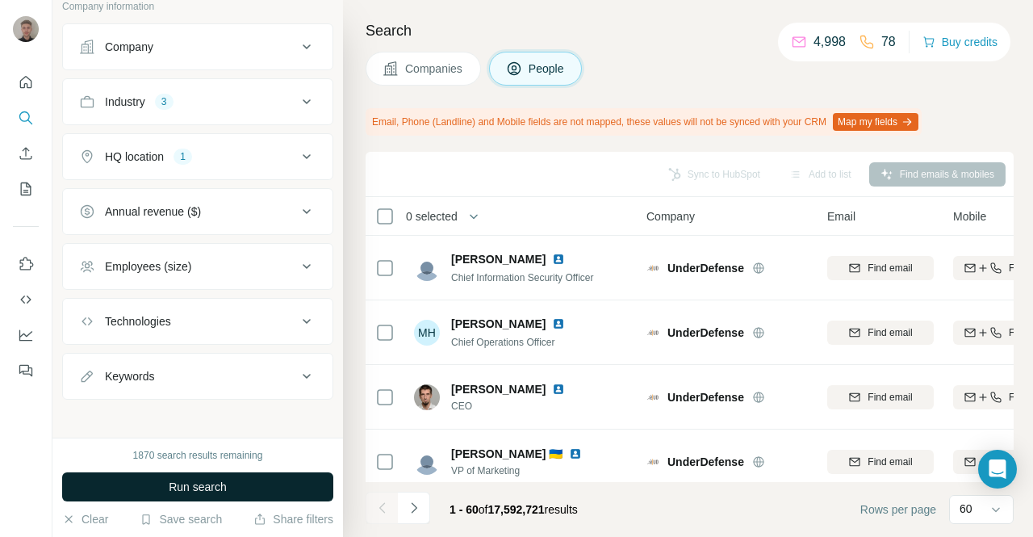
click at [224, 482] on span "Run search" at bounding box center [198, 486] width 58 height 16
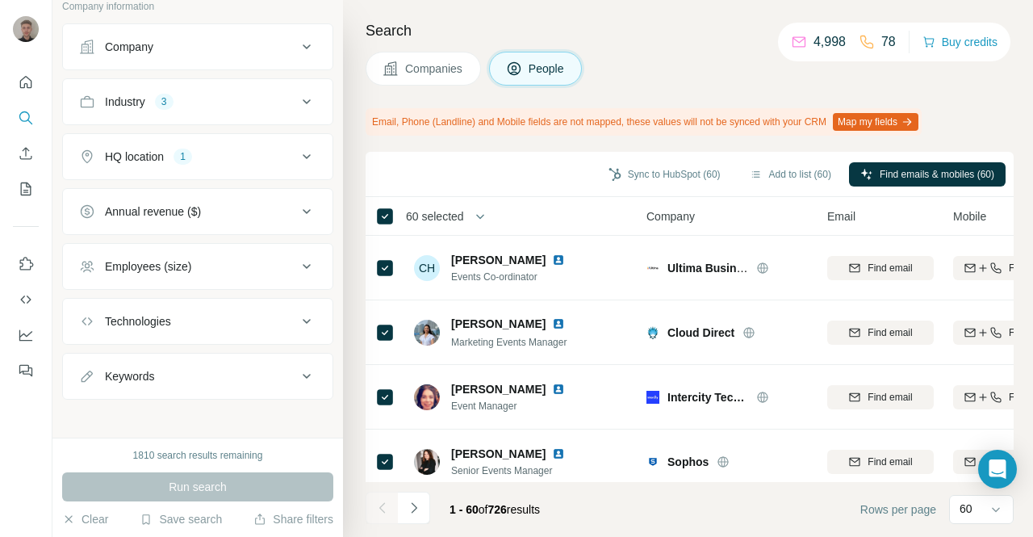
scroll to position [0, 182]
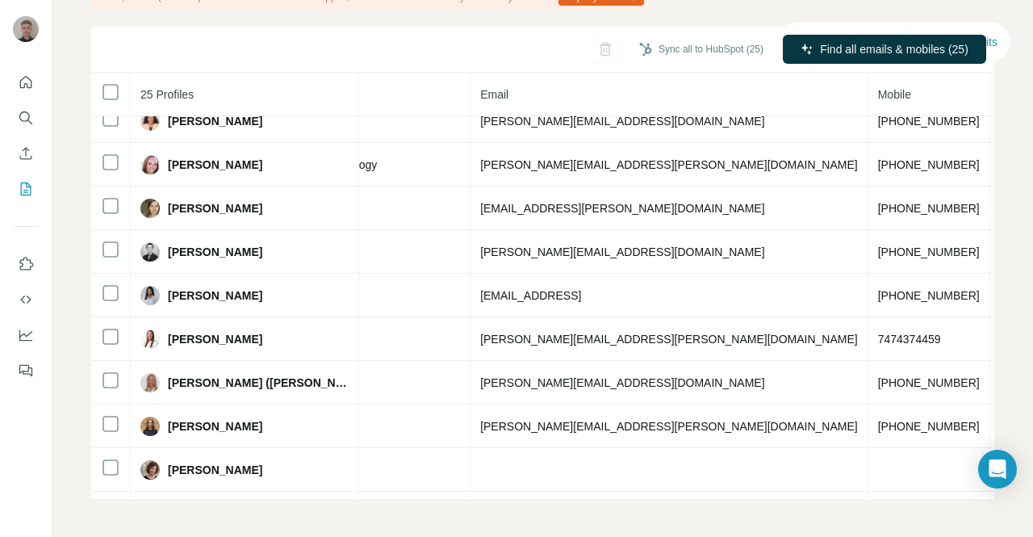
scroll to position [0, 505]
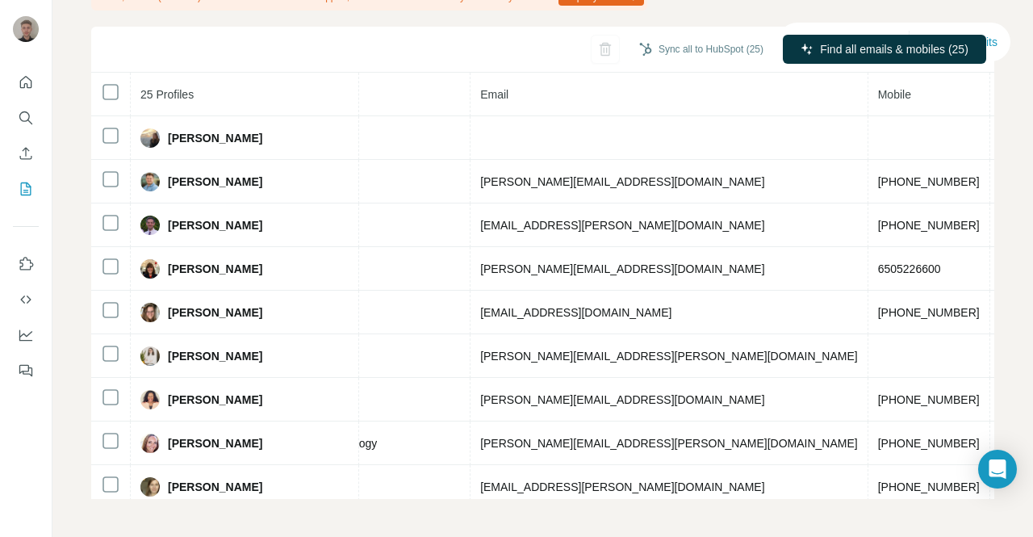
click at [1001, 83] on div "My lists / List Export (Custom): 21/08/2025 13:23 4,977 57 Buy credits List Exp…" at bounding box center [542, 268] width 980 height 537
click at [640, 49] on button "Sync all to HubSpot (25)" at bounding box center [701, 49] width 147 height 24
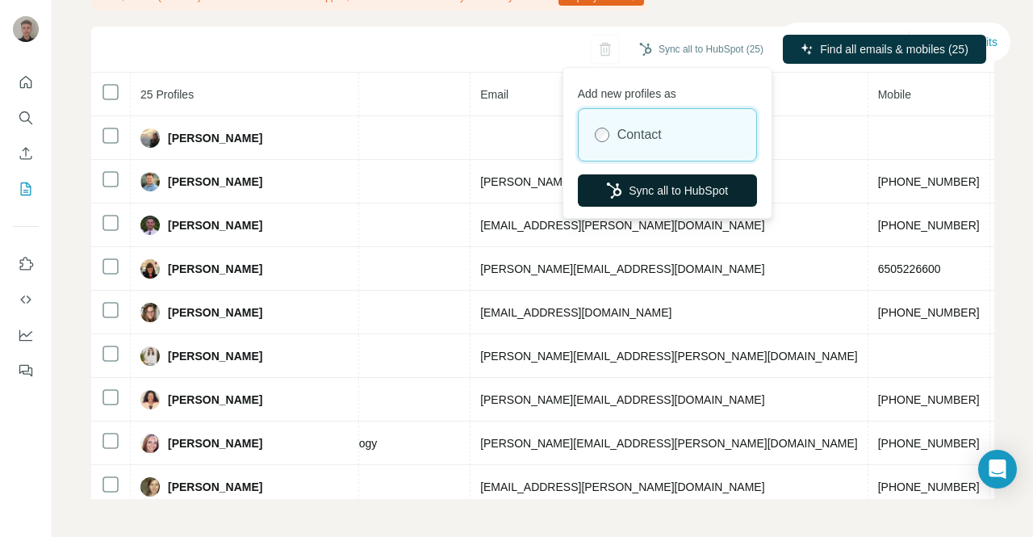
click at [639, 183] on button "Sync all to HubSpot" at bounding box center [667, 190] width 179 height 32
